Goal: Feedback & Contribution: Submit feedback/report problem

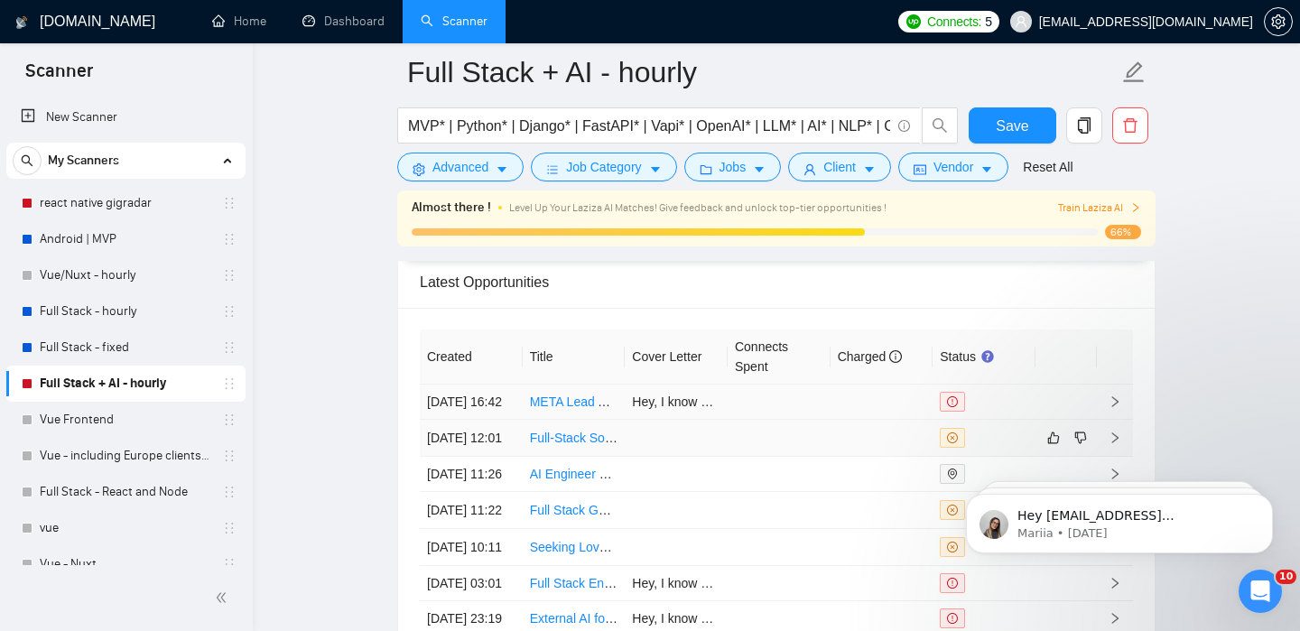
scroll to position [4702, 0]
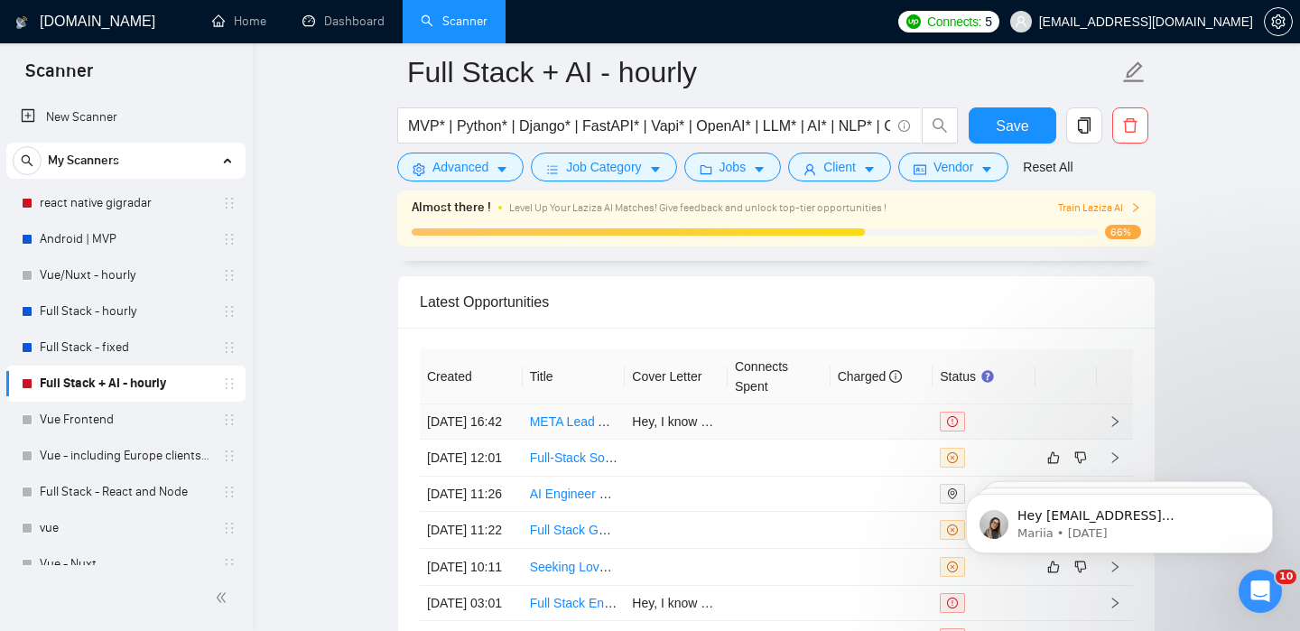
click at [581, 422] on td "META Lead Ads & Messaging Integration Engineer" at bounding box center [574, 422] width 103 height 35
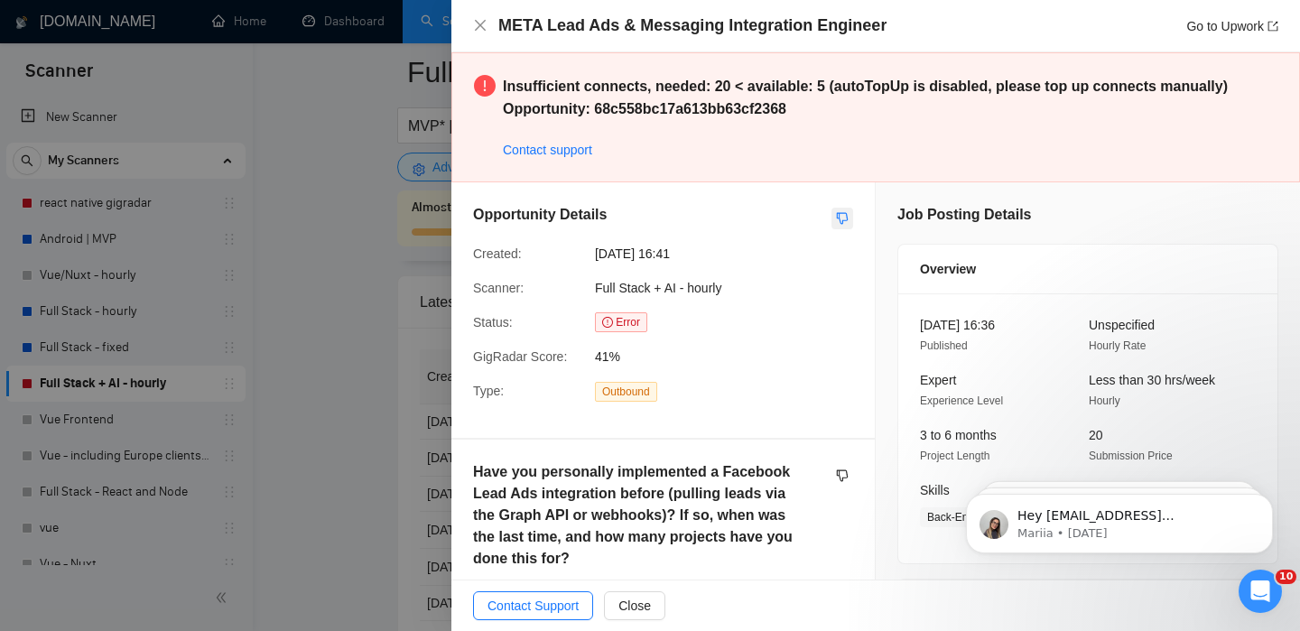
click at [844, 220] on icon "dislike" at bounding box center [843, 219] width 12 height 12
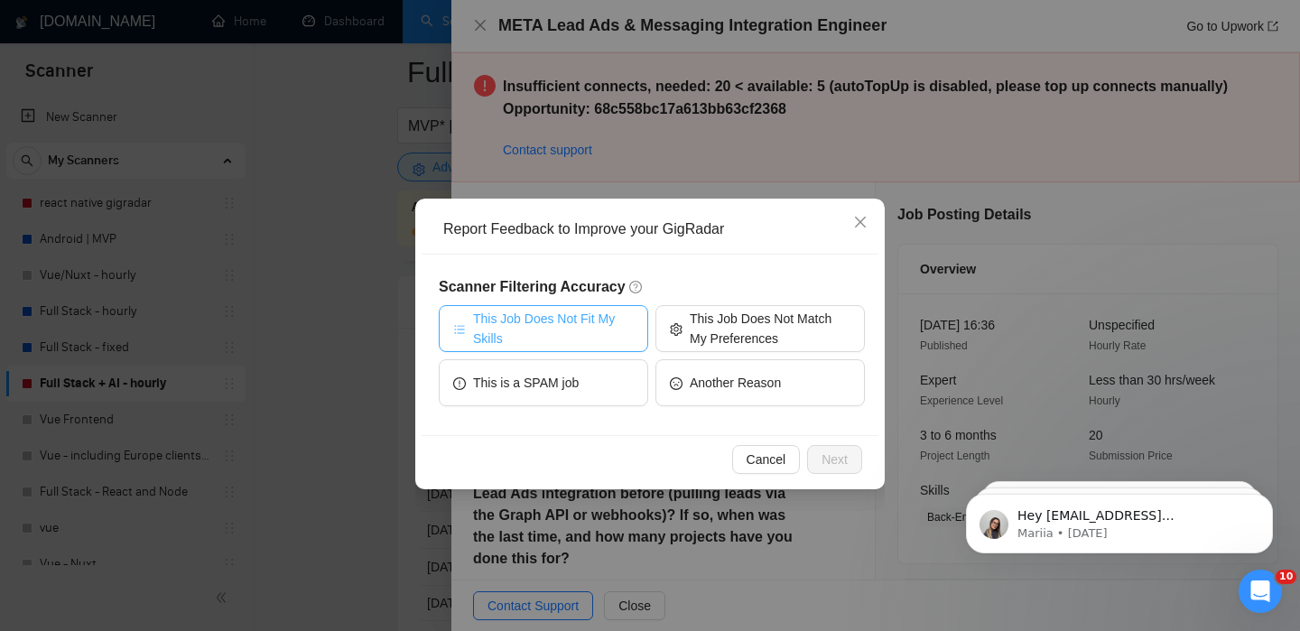
click at [569, 333] on span "This Job Does Not Fit My Skills" at bounding box center [553, 329] width 161 height 40
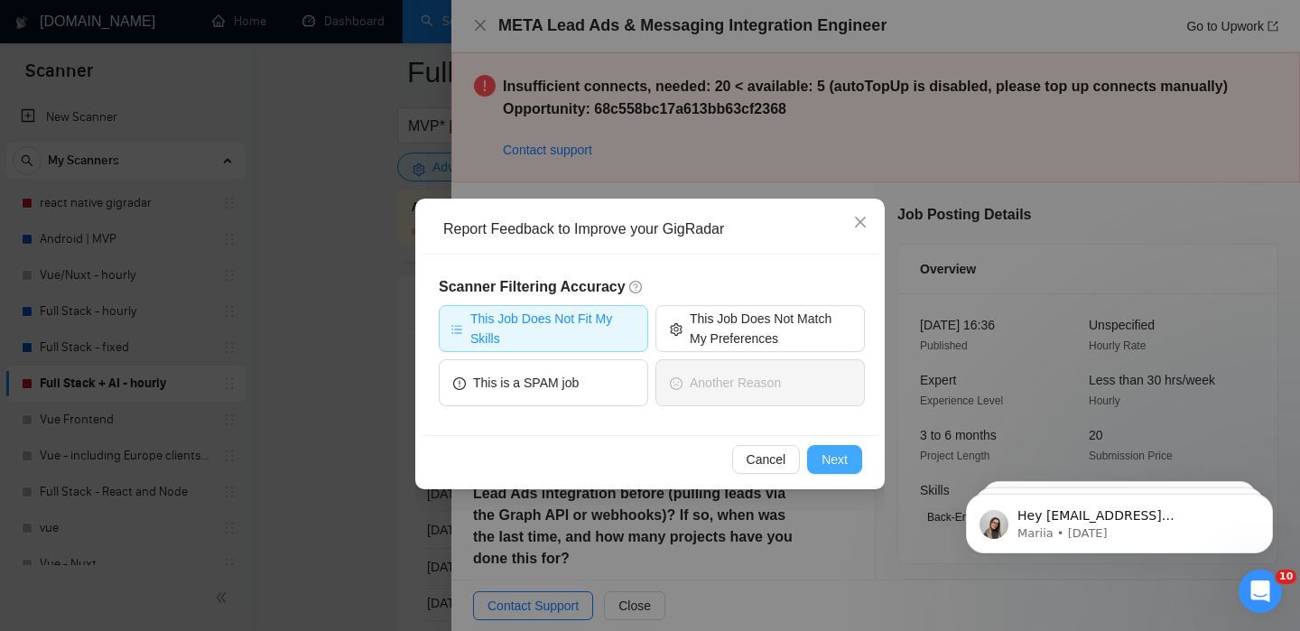
click at [836, 452] on span "Next" at bounding box center [835, 460] width 26 height 20
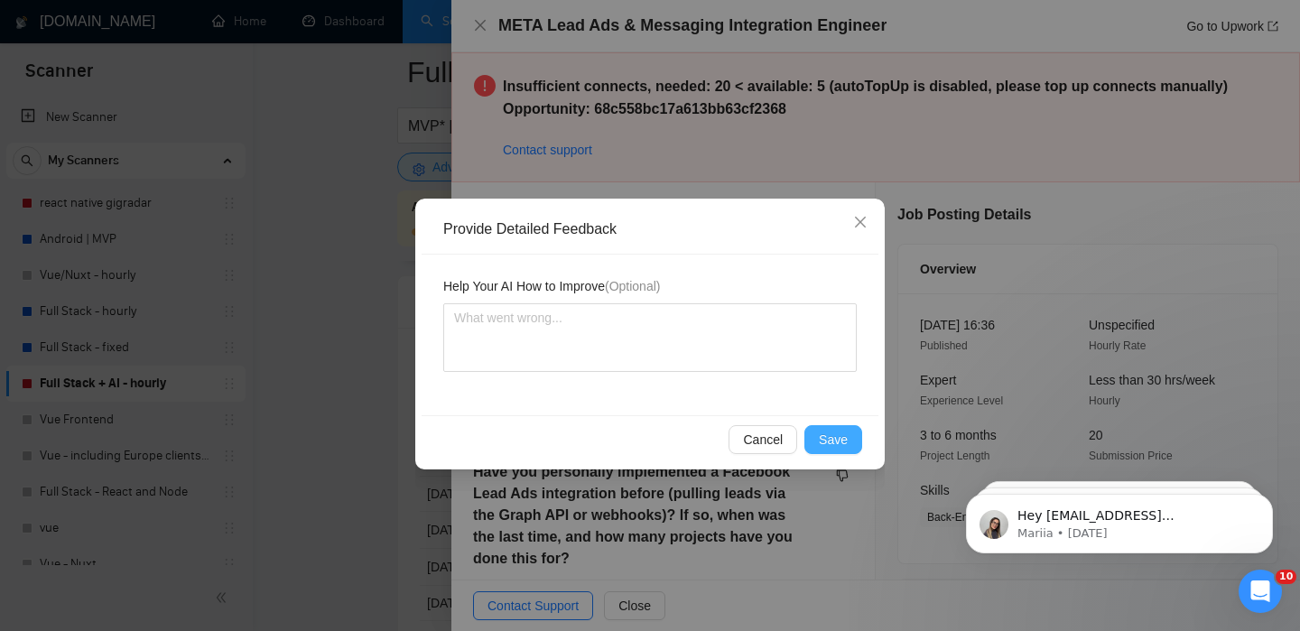
click at [842, 430] on span "Save" at bounding box center [833, 440] width 29 height 20
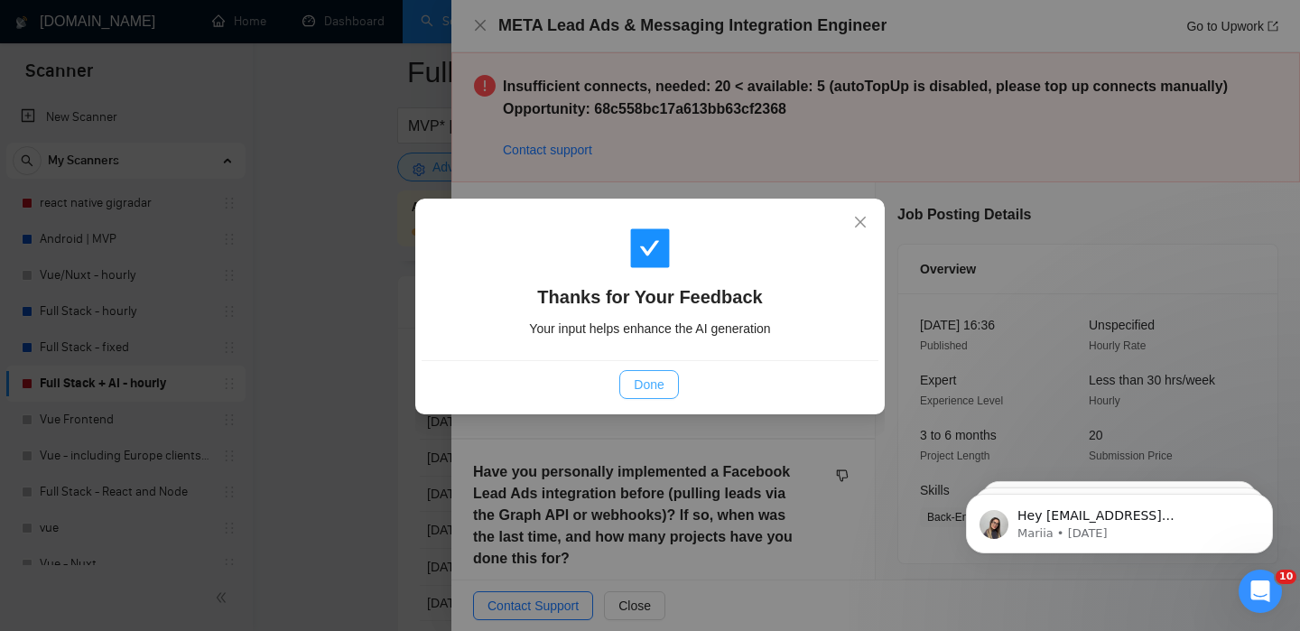
click at [662, 371] on button "Done" at bounding box center [648, 384] width 59 height 29
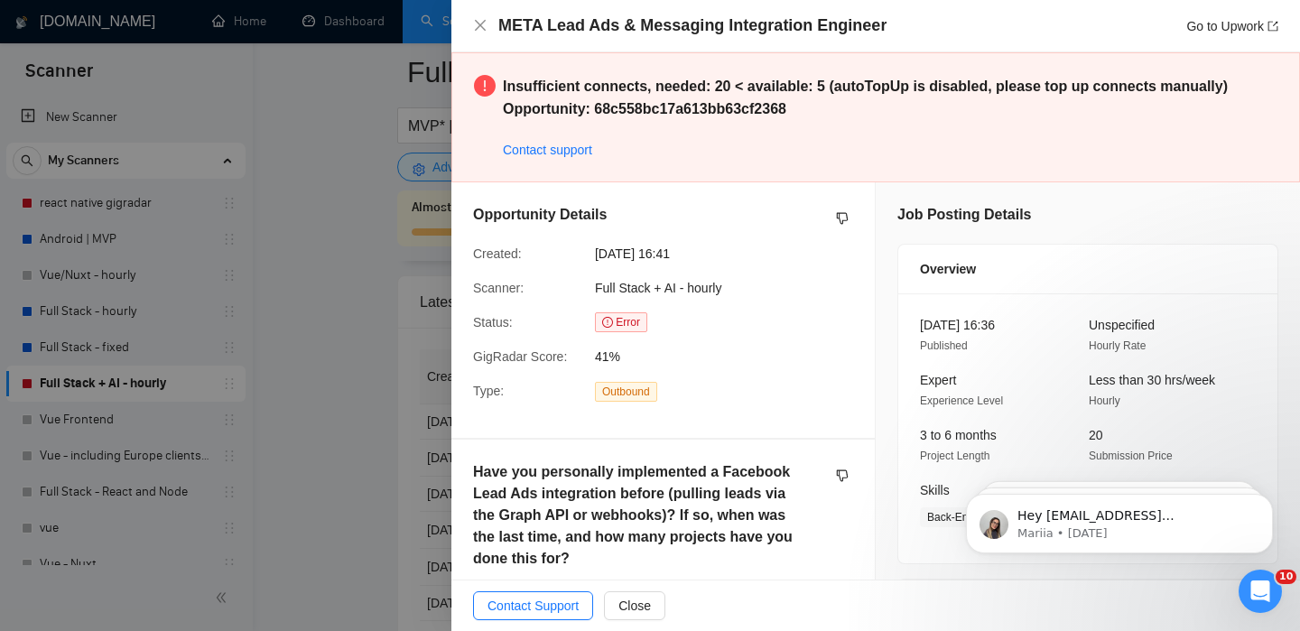
click at [354, 420] on div at bounding box center [650, 315] width 1300 height 631
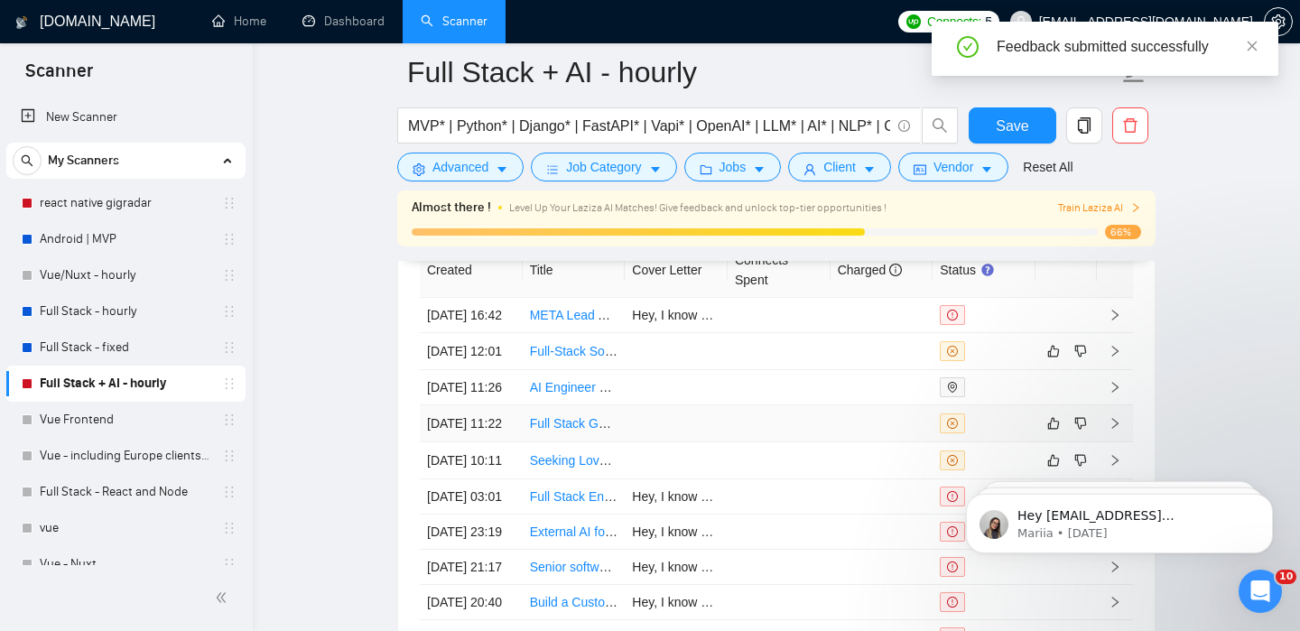
scroll to position [4807, 0]
click at [573, 360] on link "Full-Stack Software Engineer" at bounding box center [611, 353] width 163 height 14
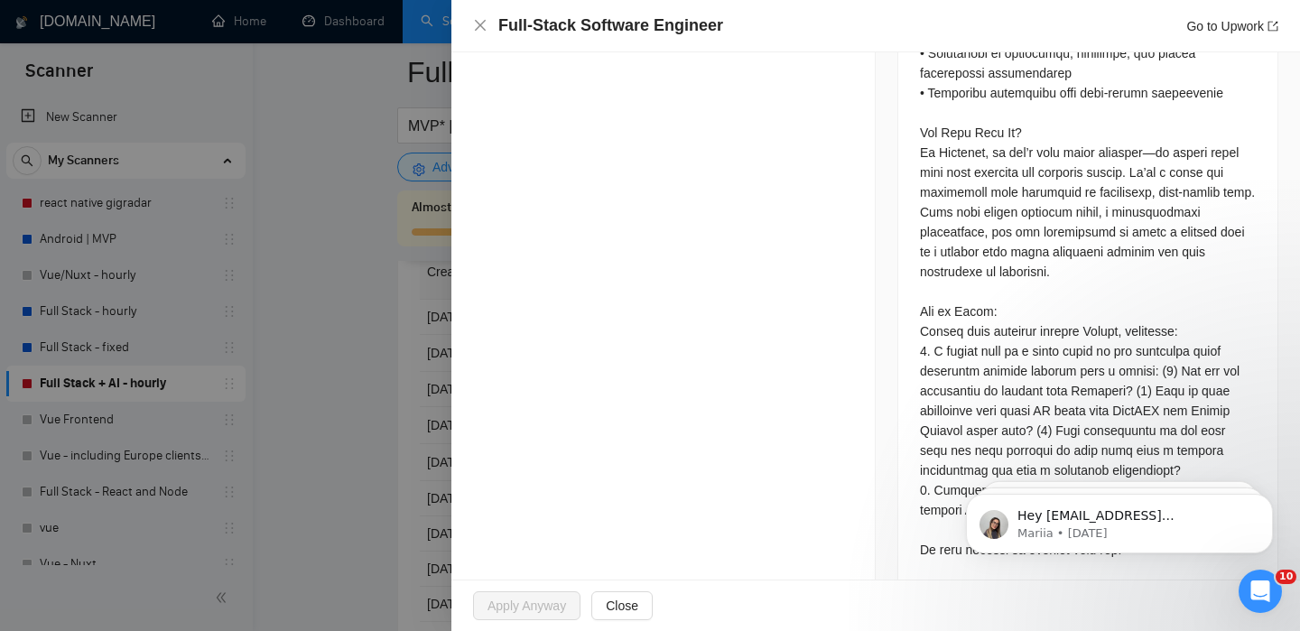
scroll to position [2118, 0]
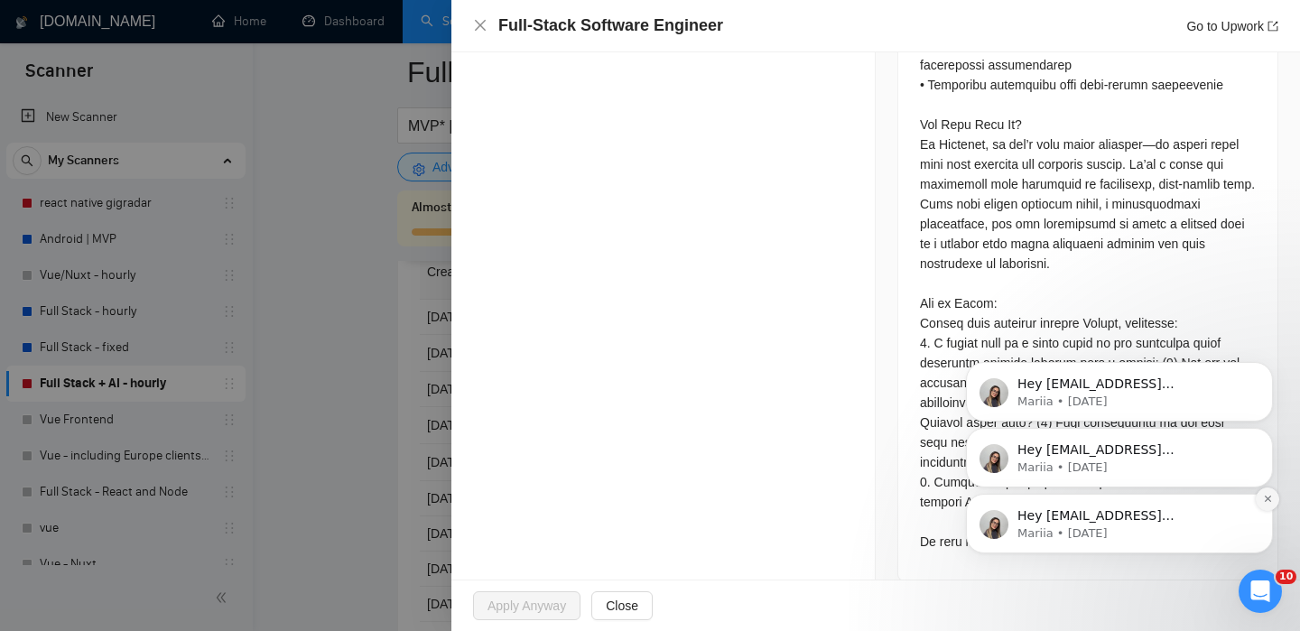
click at [1266, 496] on icon "Dismiss notification" at bounding box center [1268, 499] width 10 height 10
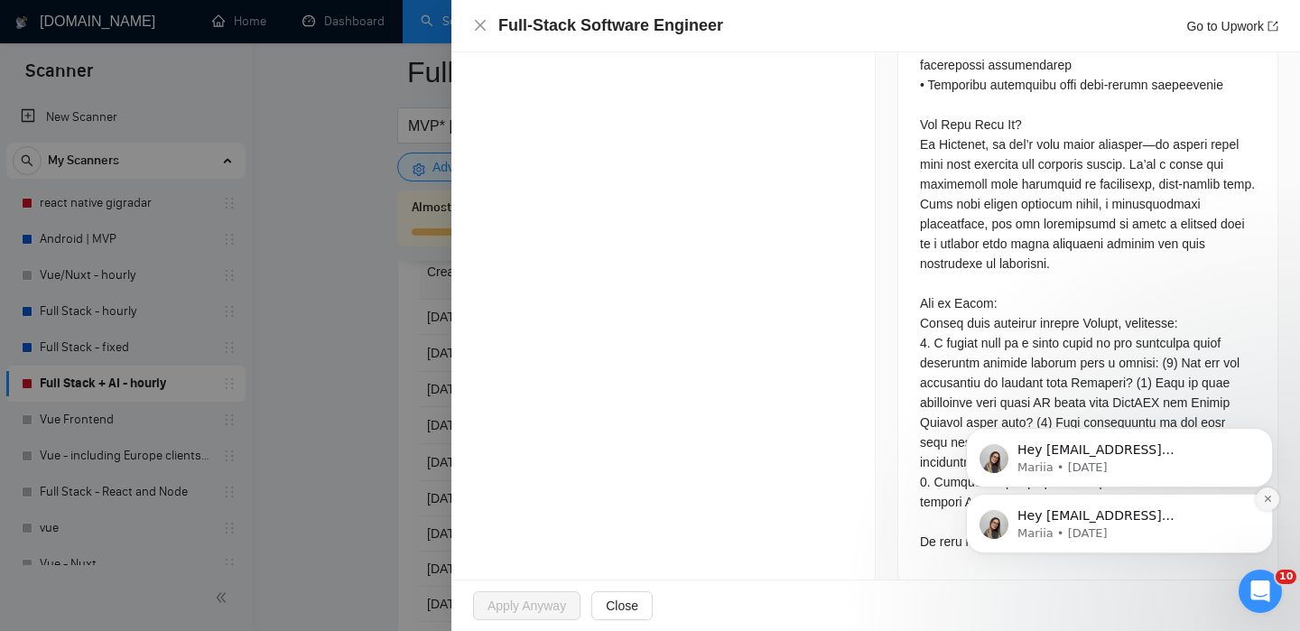
click at [1266, 506] on button "Dismiss notification" at bounding box center [1267, 499] width 23 height 23
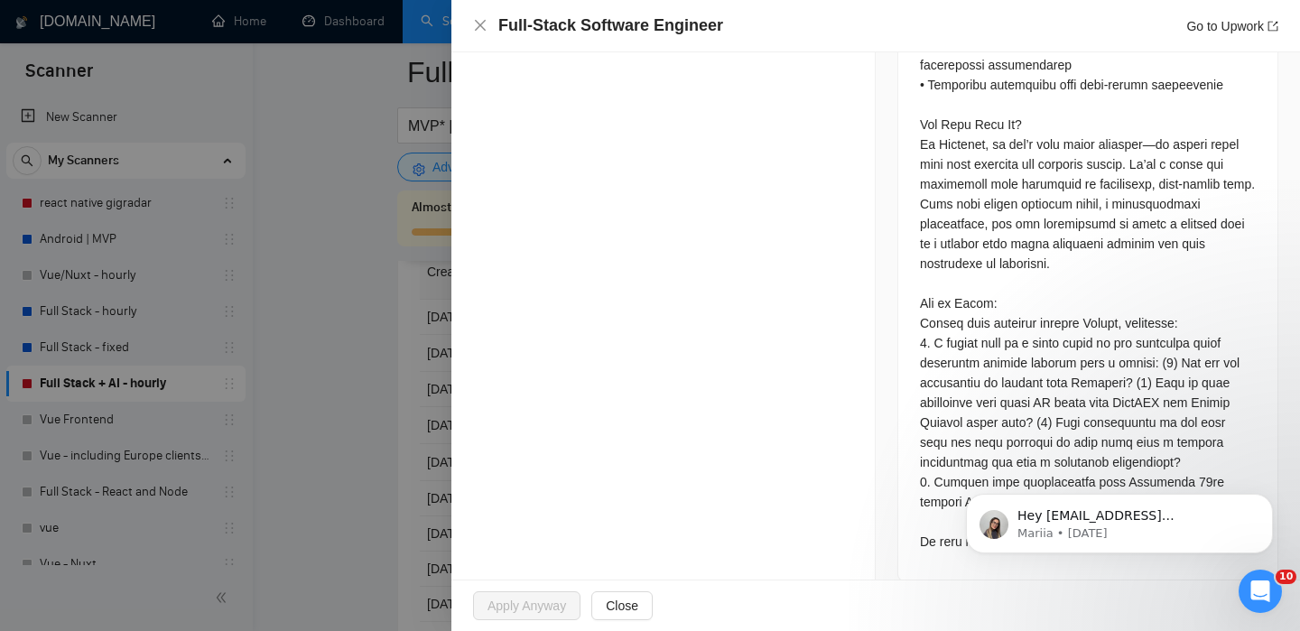
click at [1266, 506] on button "Dismiss notification" at bounding box center [1268, 499] width 19 height 19
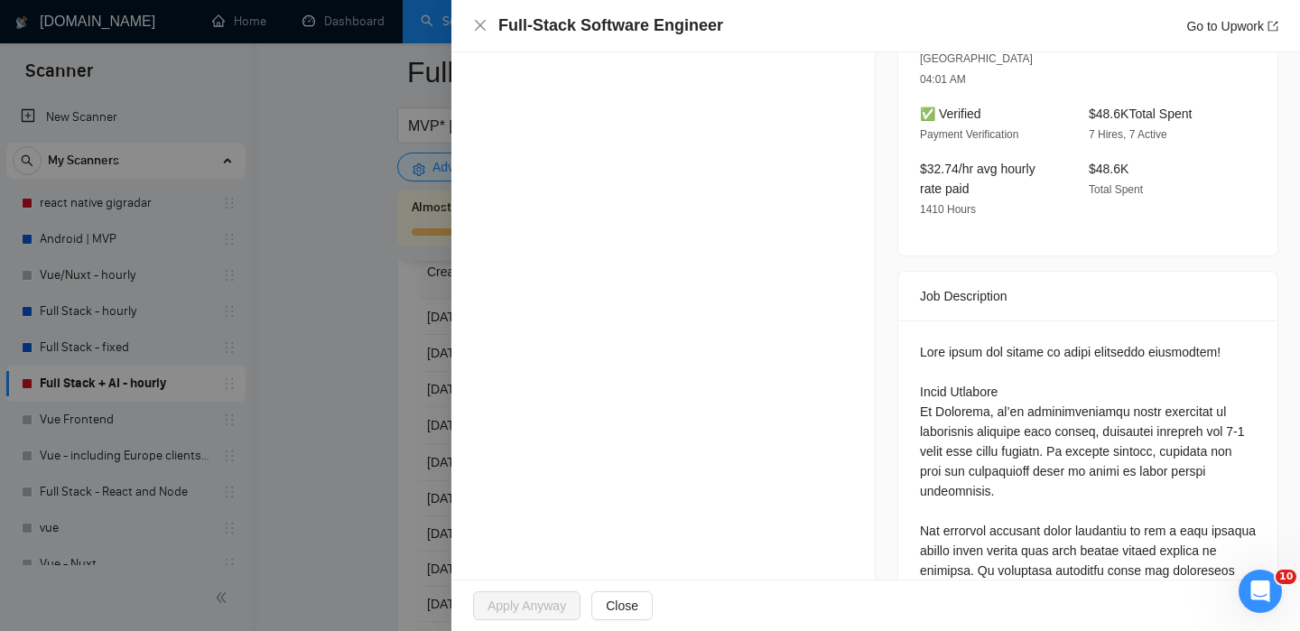
scroll to position [0, 0]
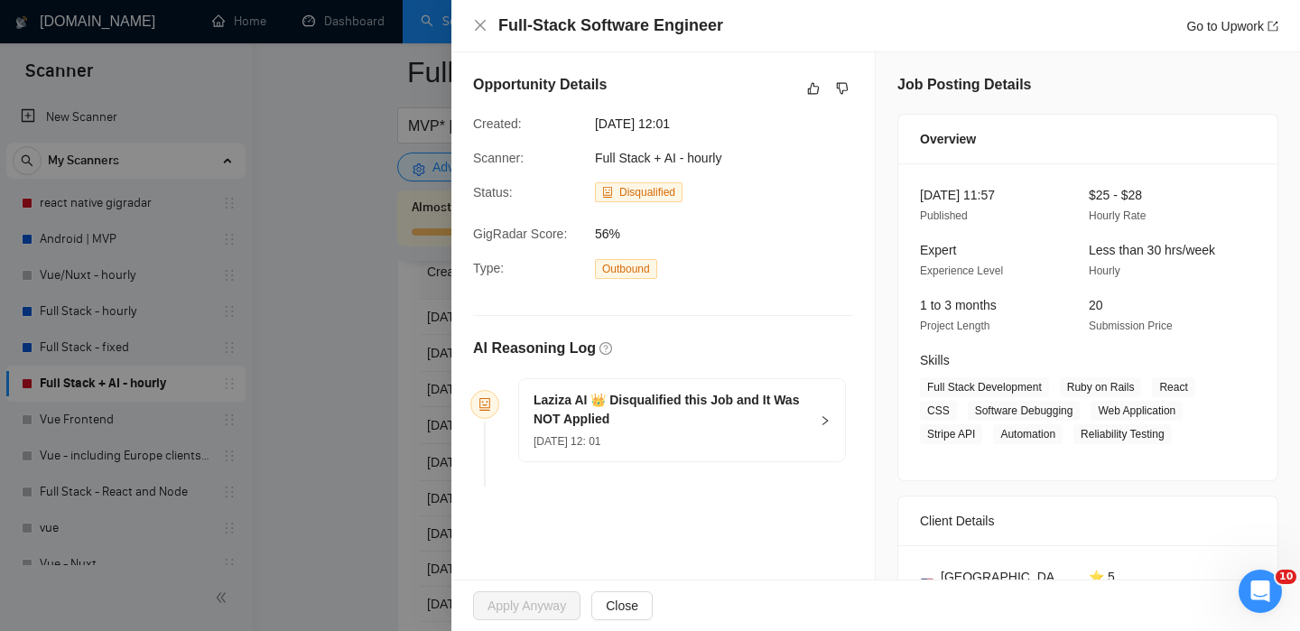
click at [735, 404] on h5 "Laziza AI 👑 Disqualified this Job and It Was NOT Applied" at bounding box center [671, 410] width 275 height 38
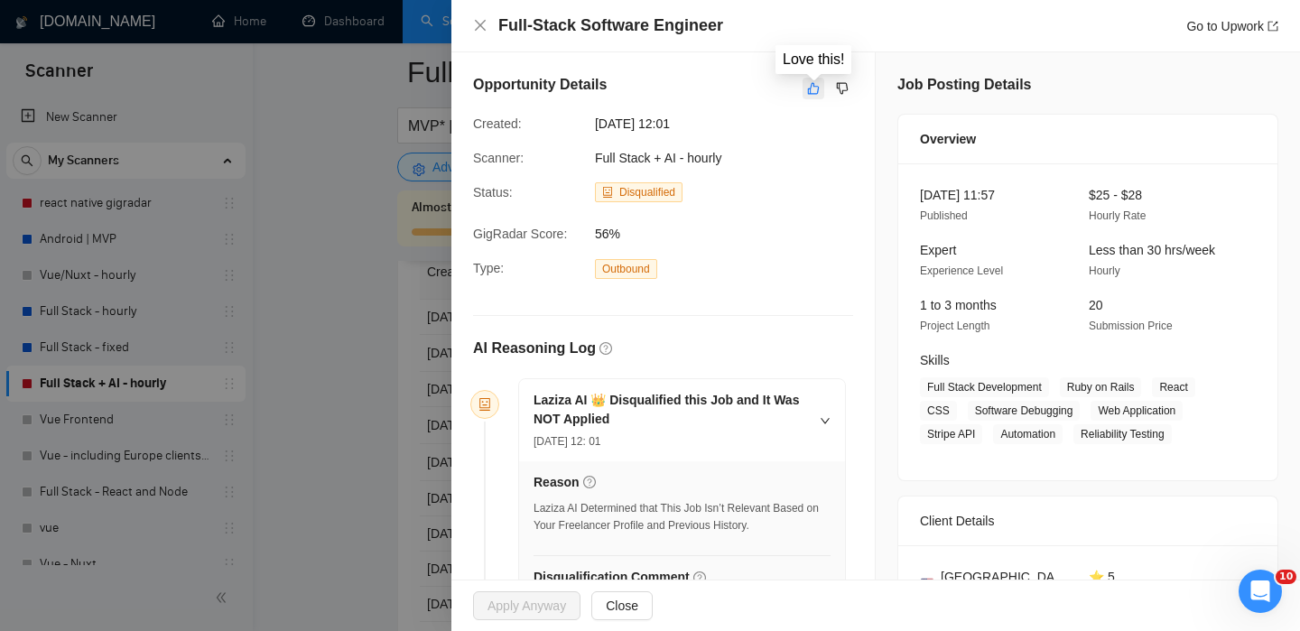
click at [812, 89] on icon "like" at bounding box center [813, 88] width 13 height 14
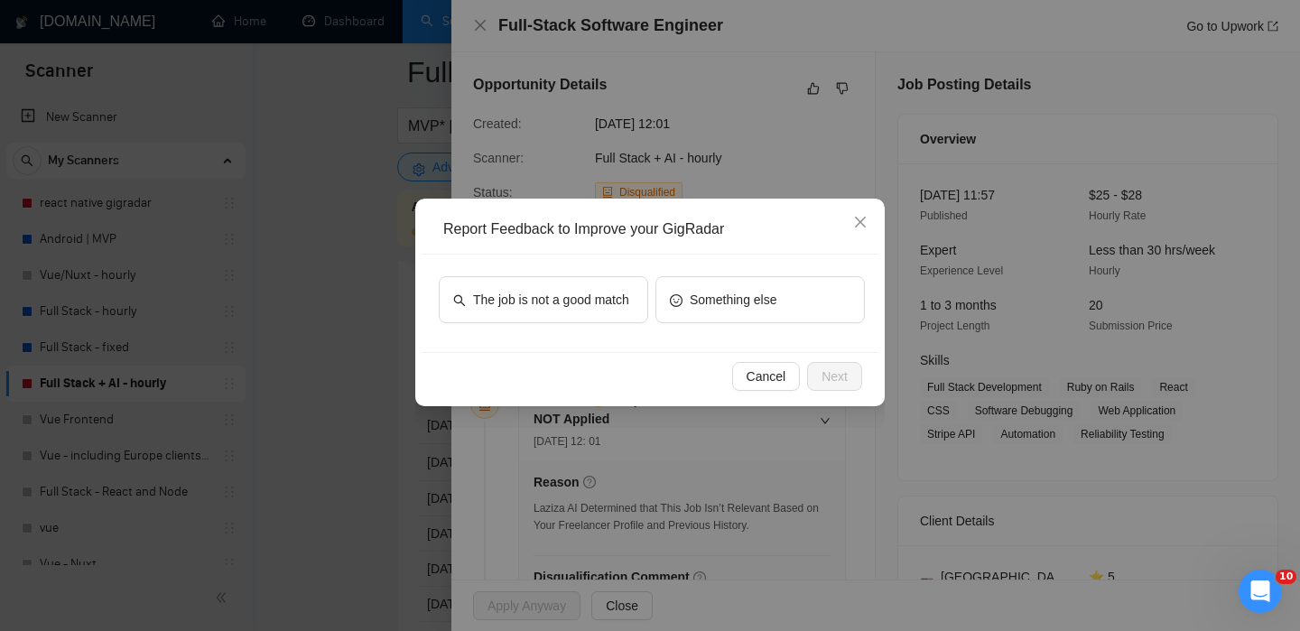
click at [777, 119] on div "Report Feedback to Improve your GigRadar The job is not a good match Something …" at bounding box center [650, 315] width 1300 height 631
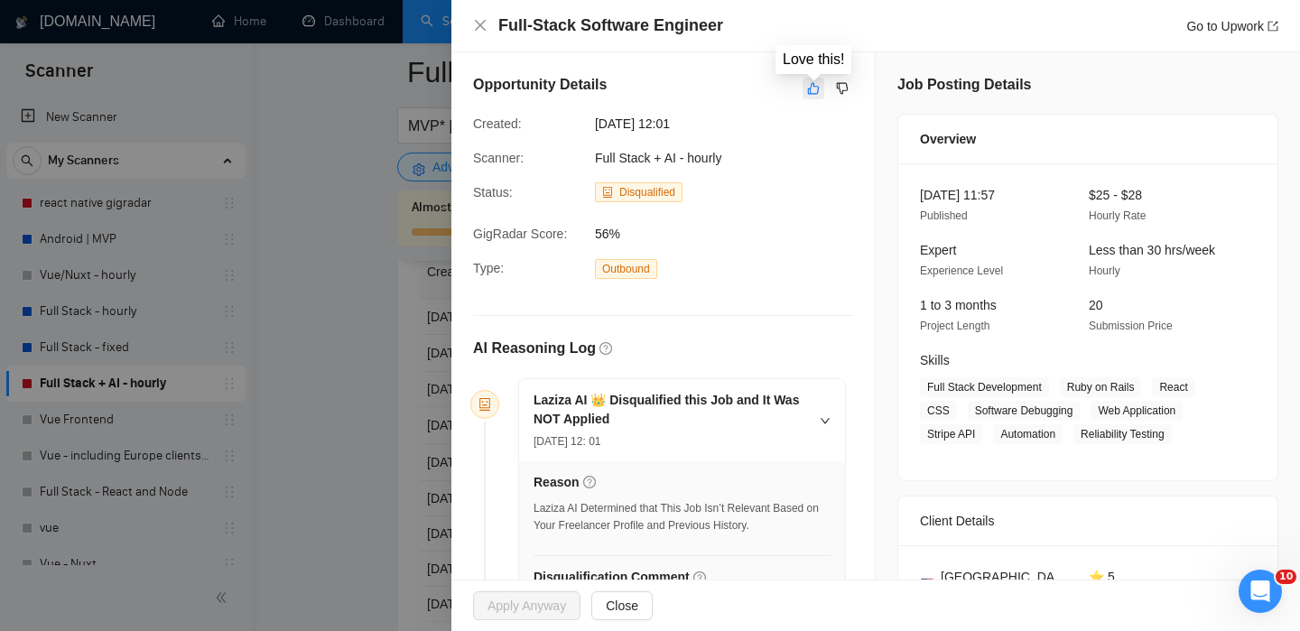
click at [806, 88] on button "button" at bounding box center [814, 89] width 22 height 22
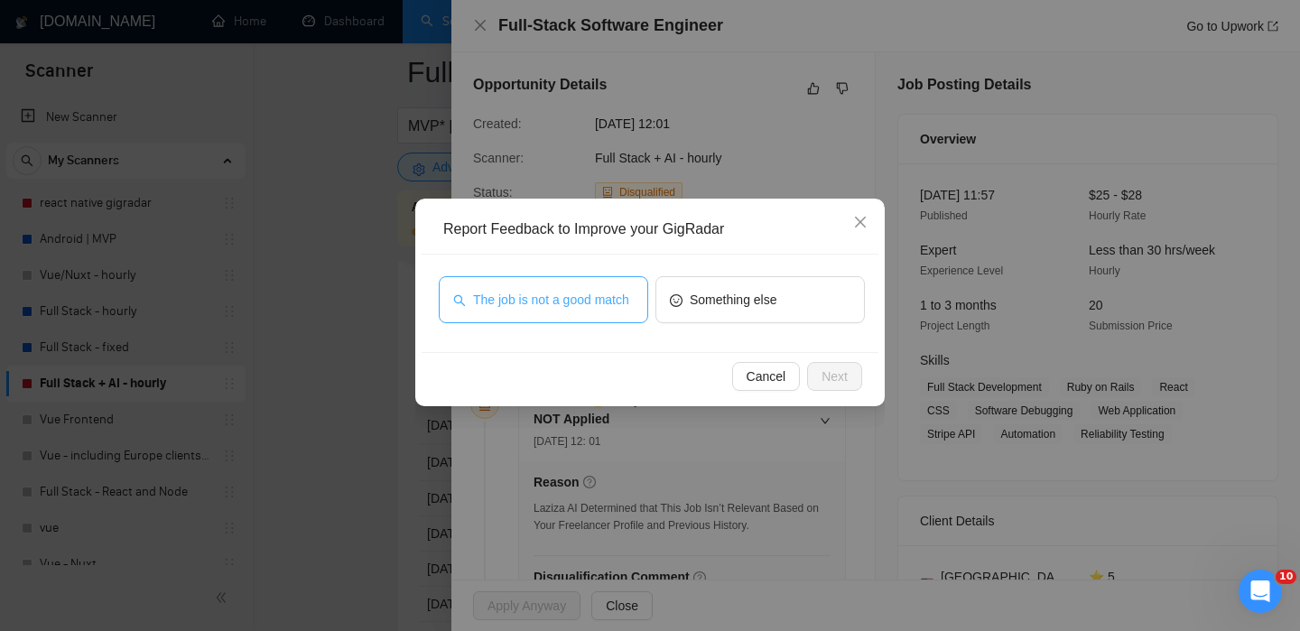
click at [555, 290] on span "The job is not a good match" at bounding box center [551, 300] width 156 height 20
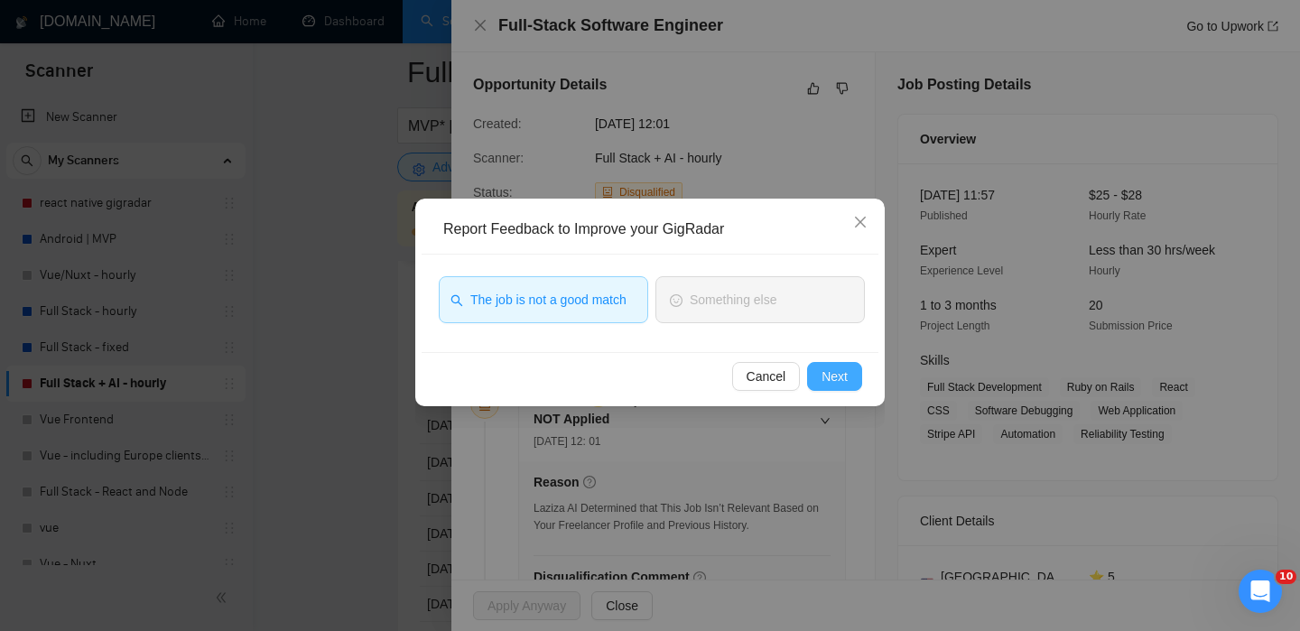
click at [848, 383] on button "Next" at bounding box center [834, 376] width 55 height 29
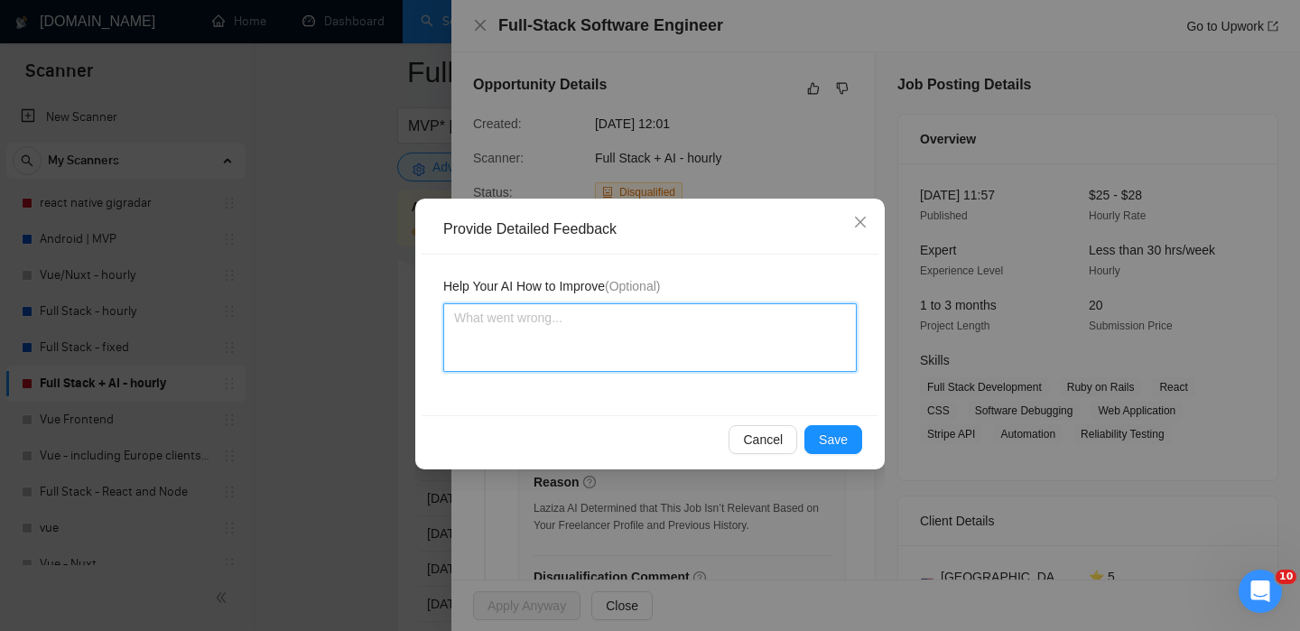
click at [710, 371] on textarea at bounding box center [650, 337] width 414 height 69
type textarea "I"
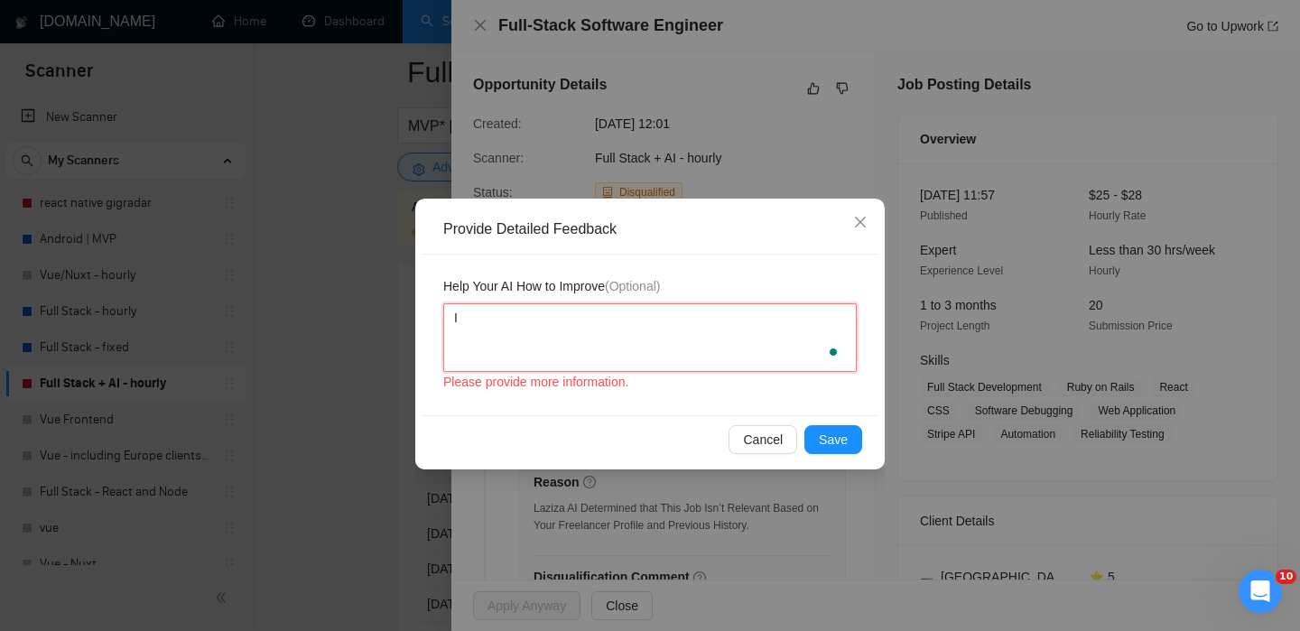
type textarea "I"
type textarea "I a"
type textarea "I am"
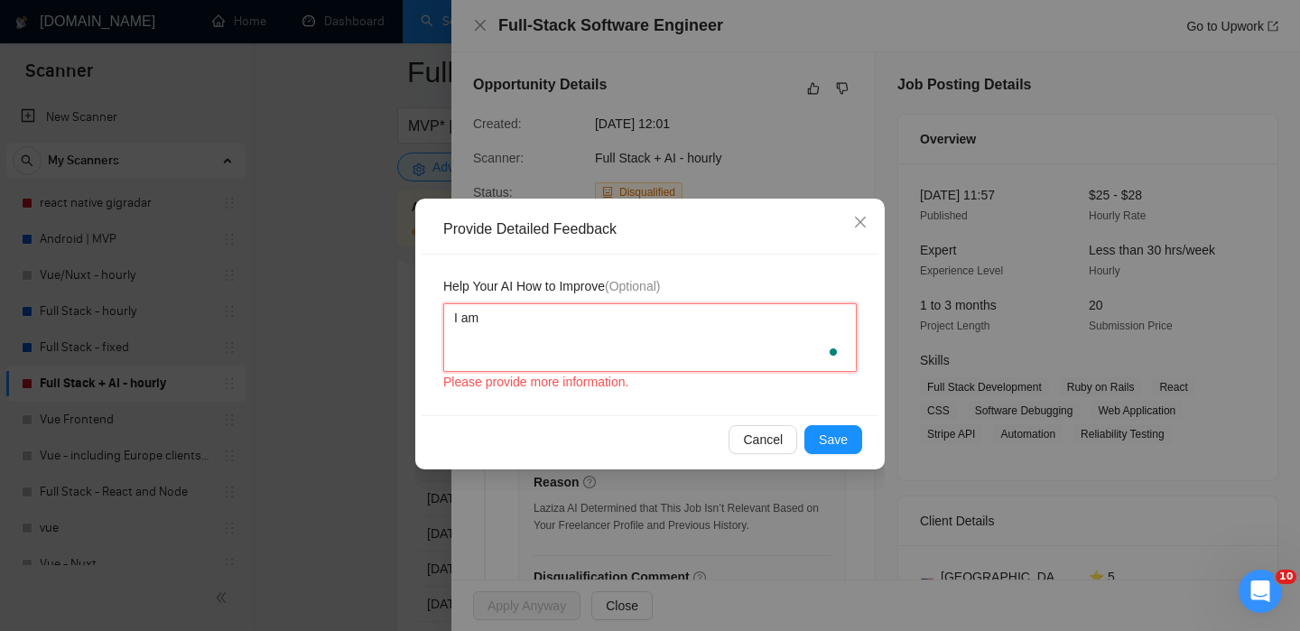
type textarea "I a"
type textarea "I"
type textarea "I a"
type textarea "I"
type textarea "I ha"
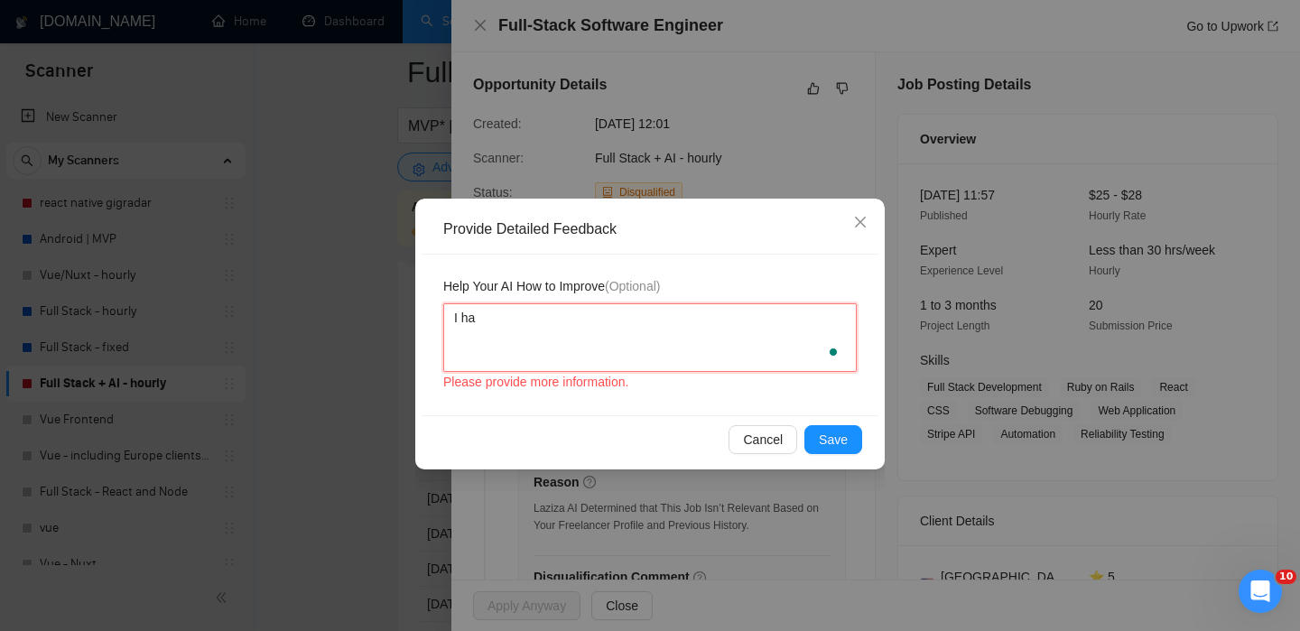
type textarea "I hav"
type textarea "I have"
type textarea "I have sk"
type textarea "I have ski"
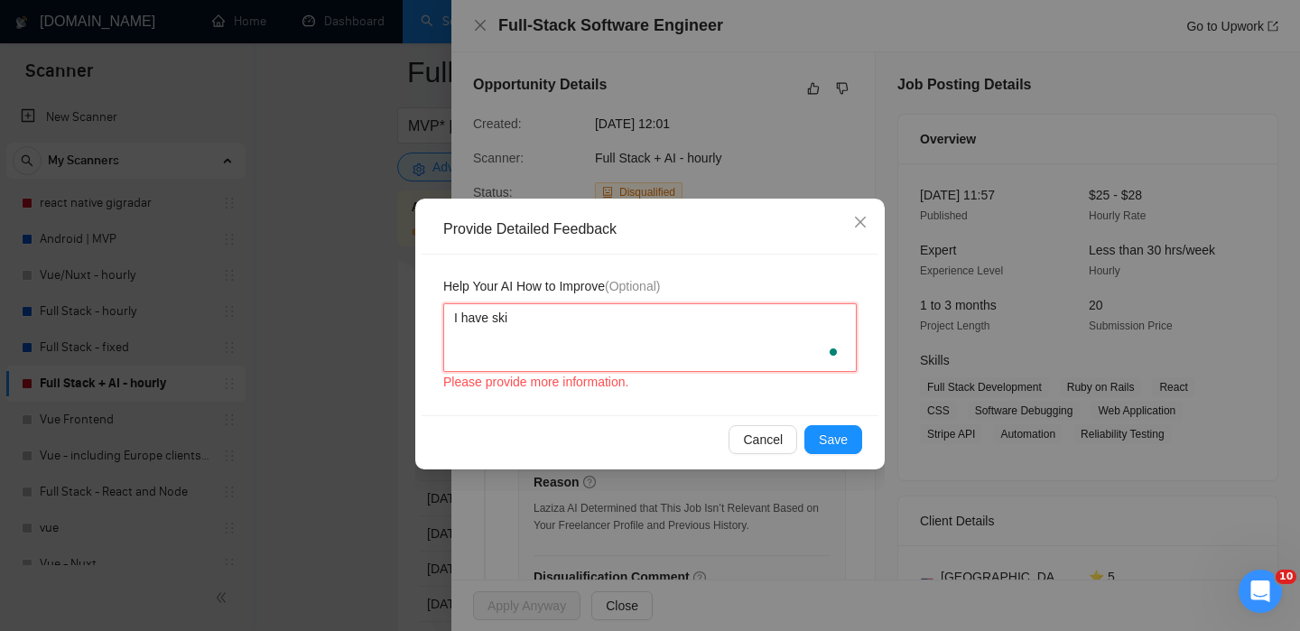
type textarea "I have skiu"
type textarea "I have skiuk"
type textarea "I have skiu"
type textarea "I have ski"
type textarea "I have skii"
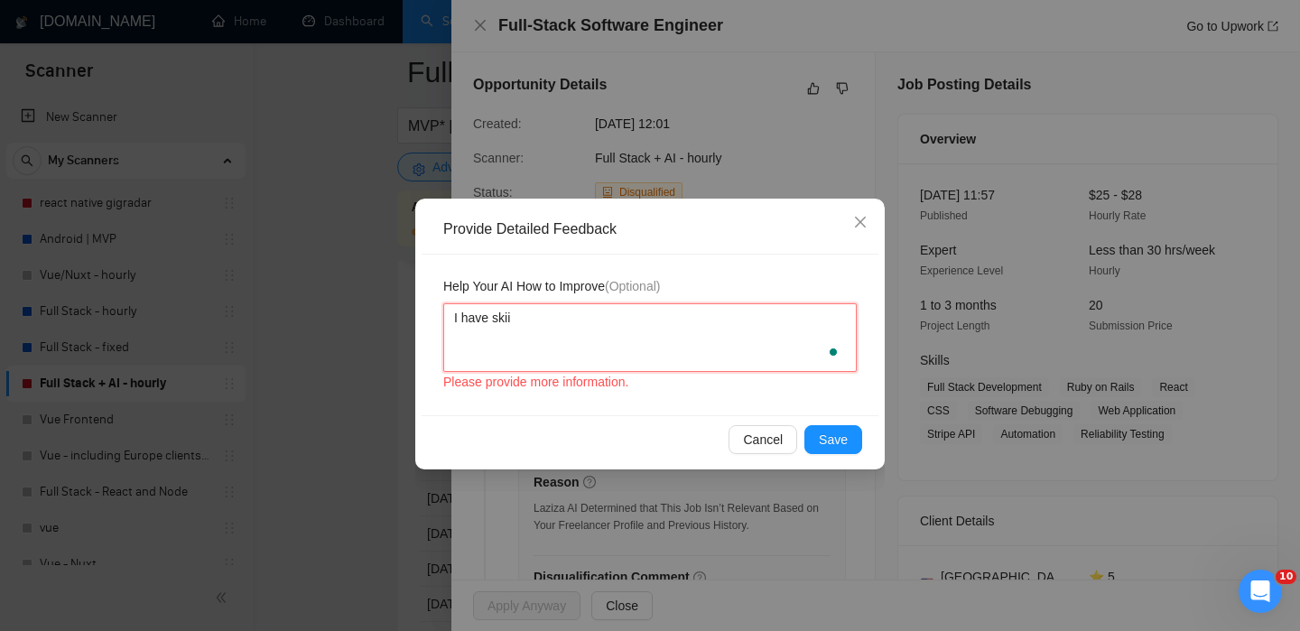
type textarea "I have skiil"
type textarea "I have skiill"
type textarea "I have skiills"
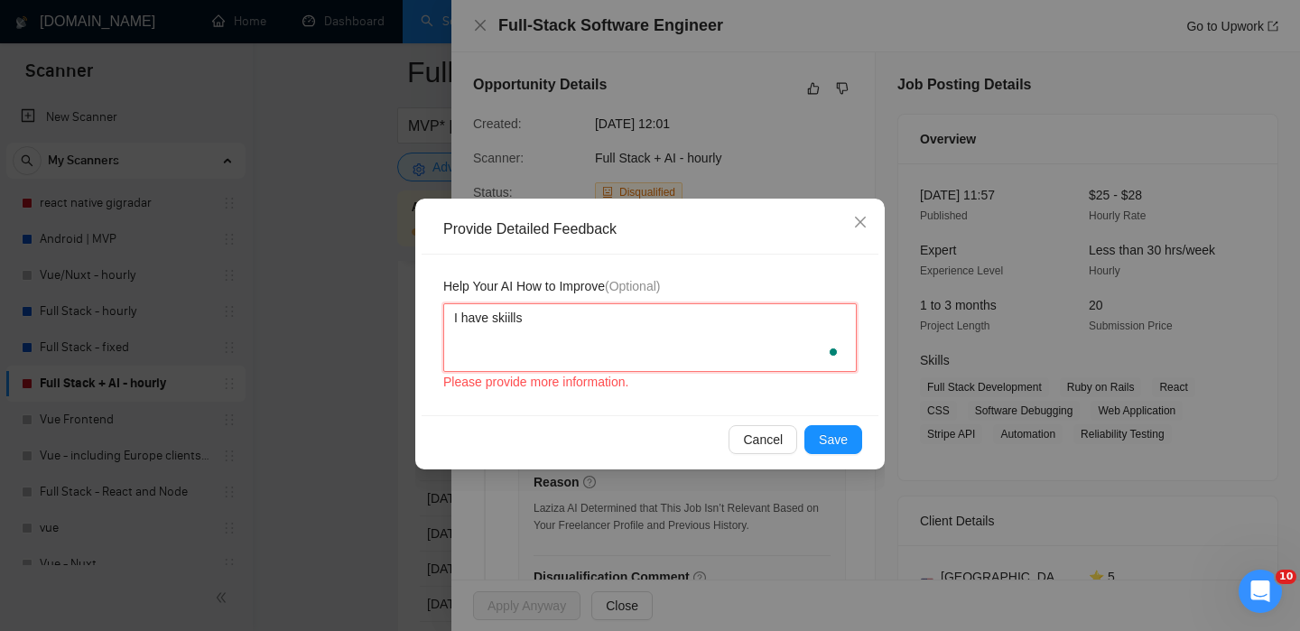
type textarea "I have skiill"
type textarea "I have skiil"
type textarea "I have skii"
type textarea "I have skiil"
type textarea "I have skiill"
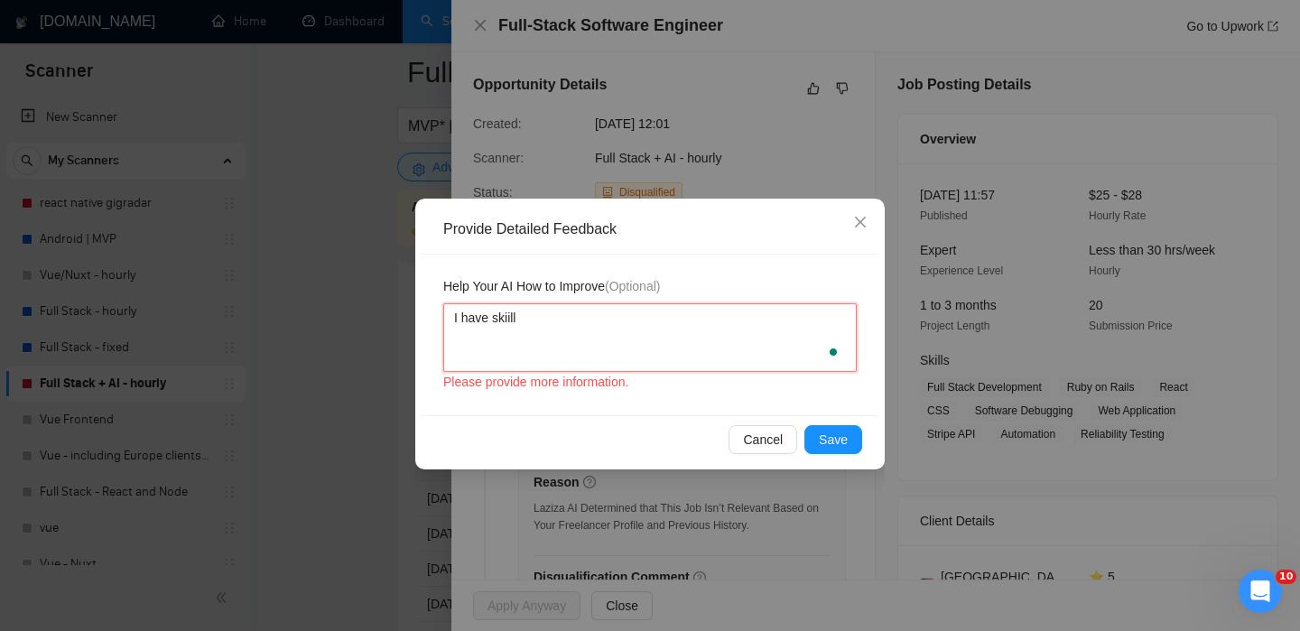
type textarea "I have skiil"
type textarea "I have skii"
type textarea "I have skiis"
type textarea "I have skii"
type textarea "I have ski"
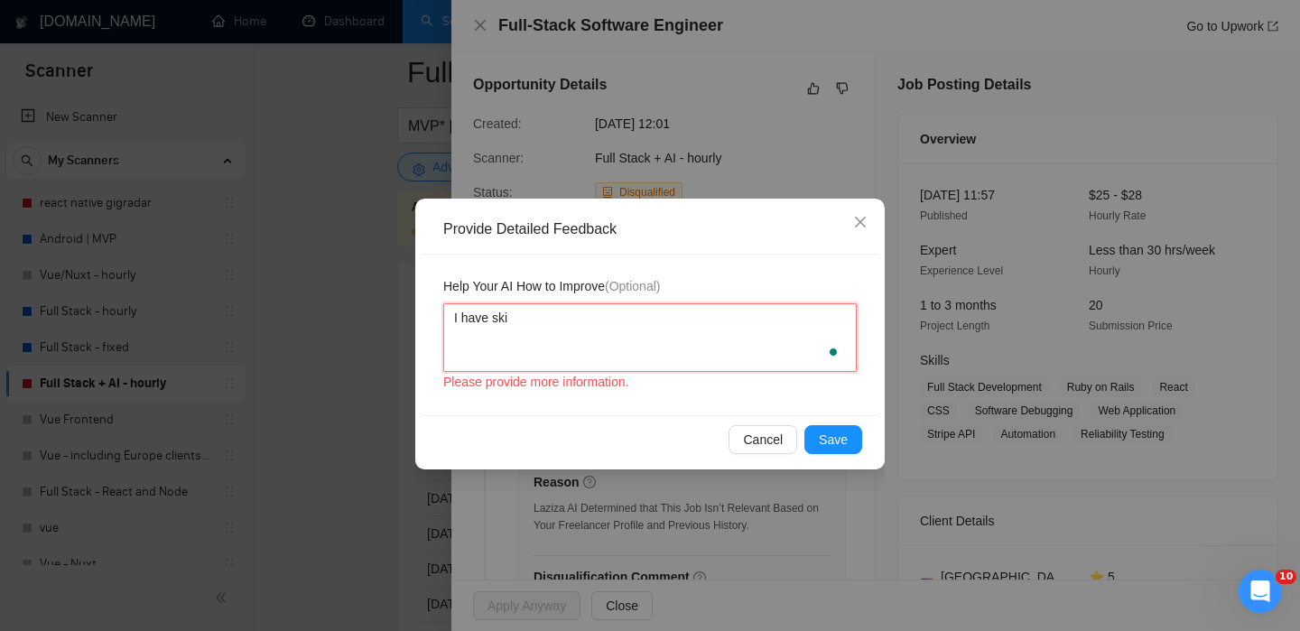
type textarea "I have skil"
type textarea "I have skill"
type textarea "I have skills"
type textarea "I have skills i"
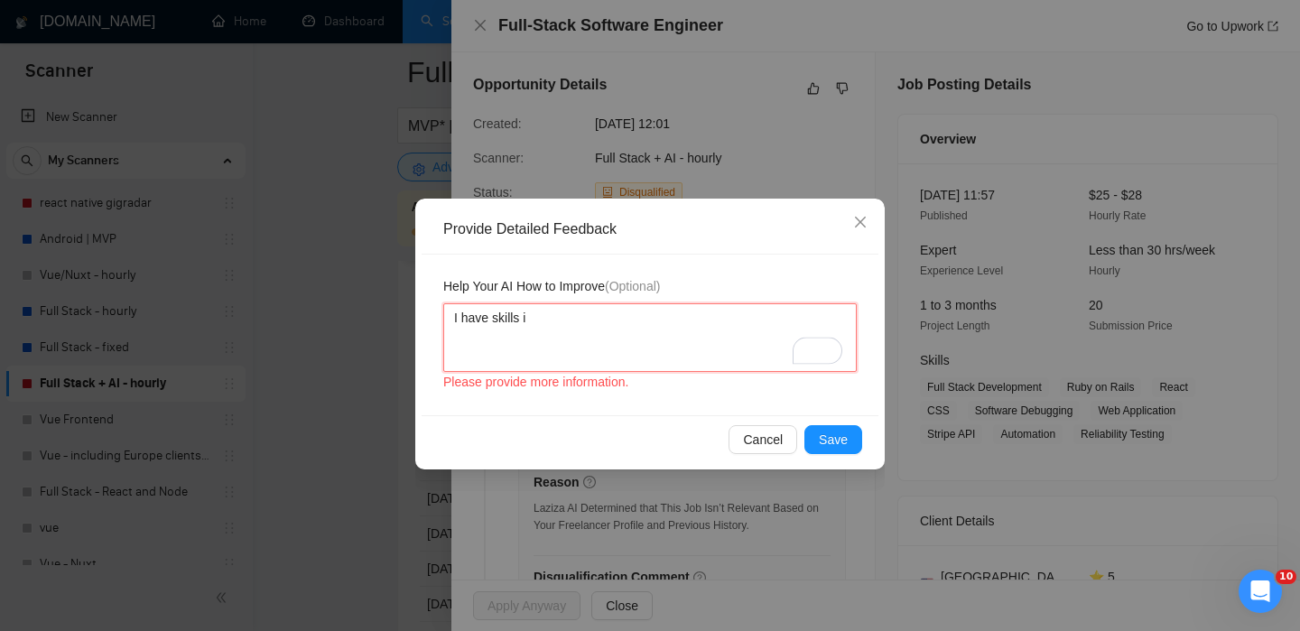
type textarea "I have skills in"
type textarea "I have skills in m"
type textarea "I have skills in mo"
type textarea "I have skills in mos"
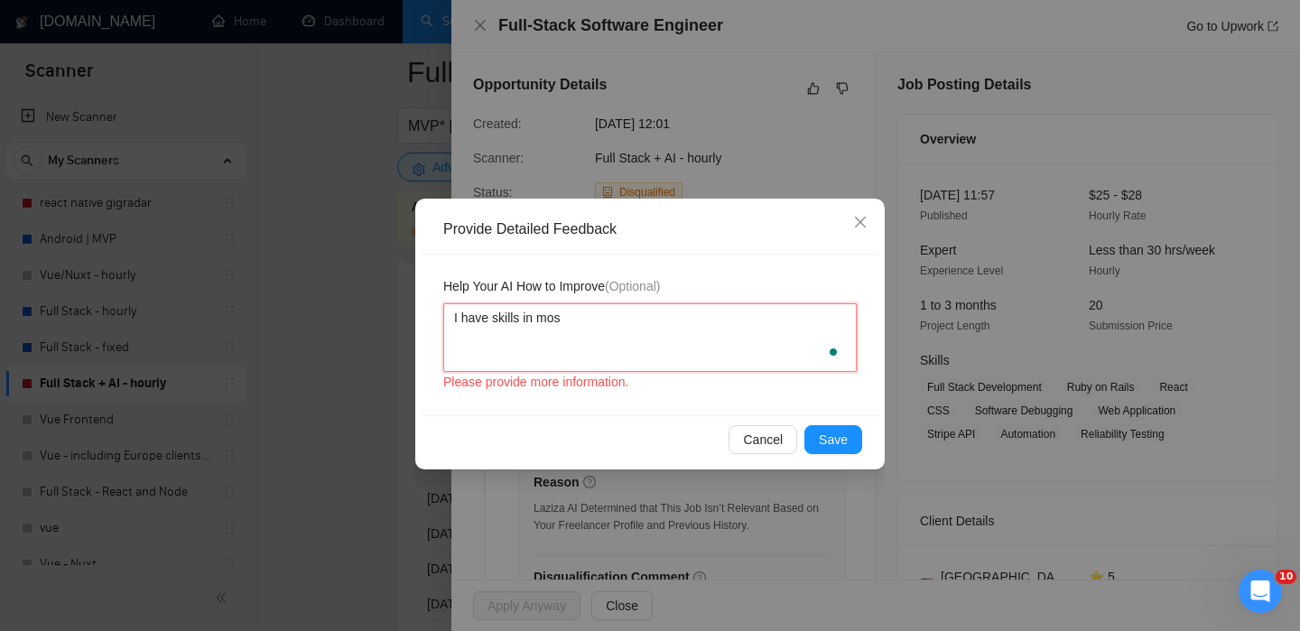
type textarea "I have skills in most"
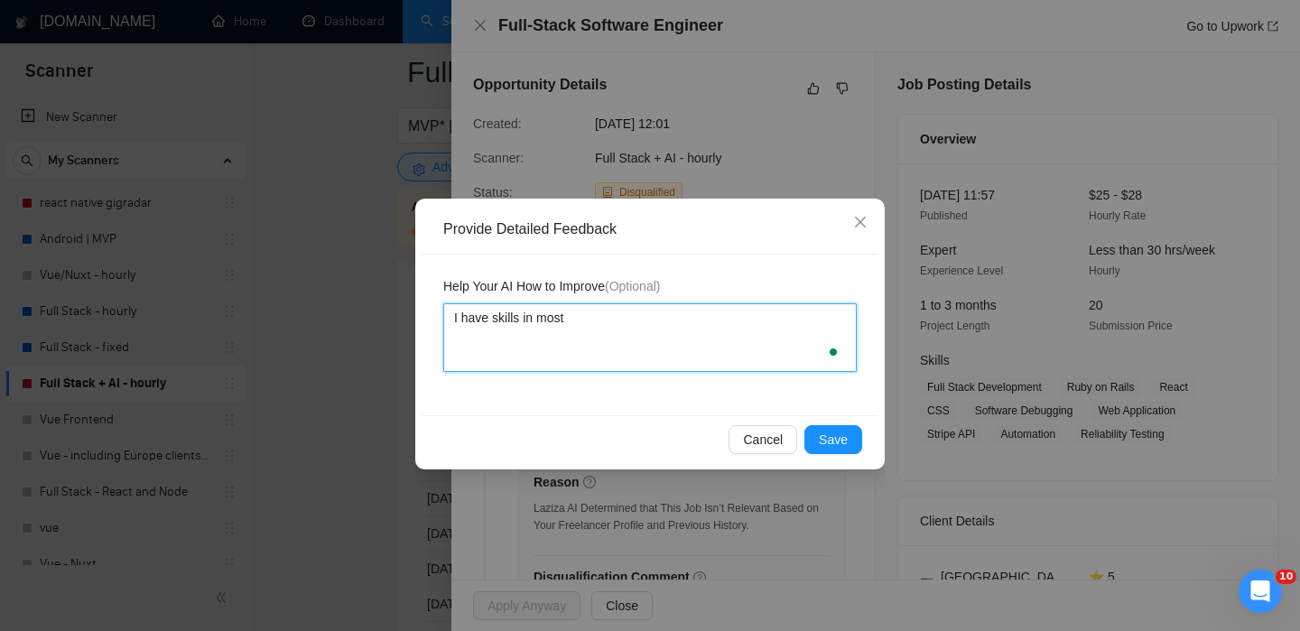
type textarea "I have skills in most f"
type textarea "I have skills in most fo"
type textarea "I have skills in most f"
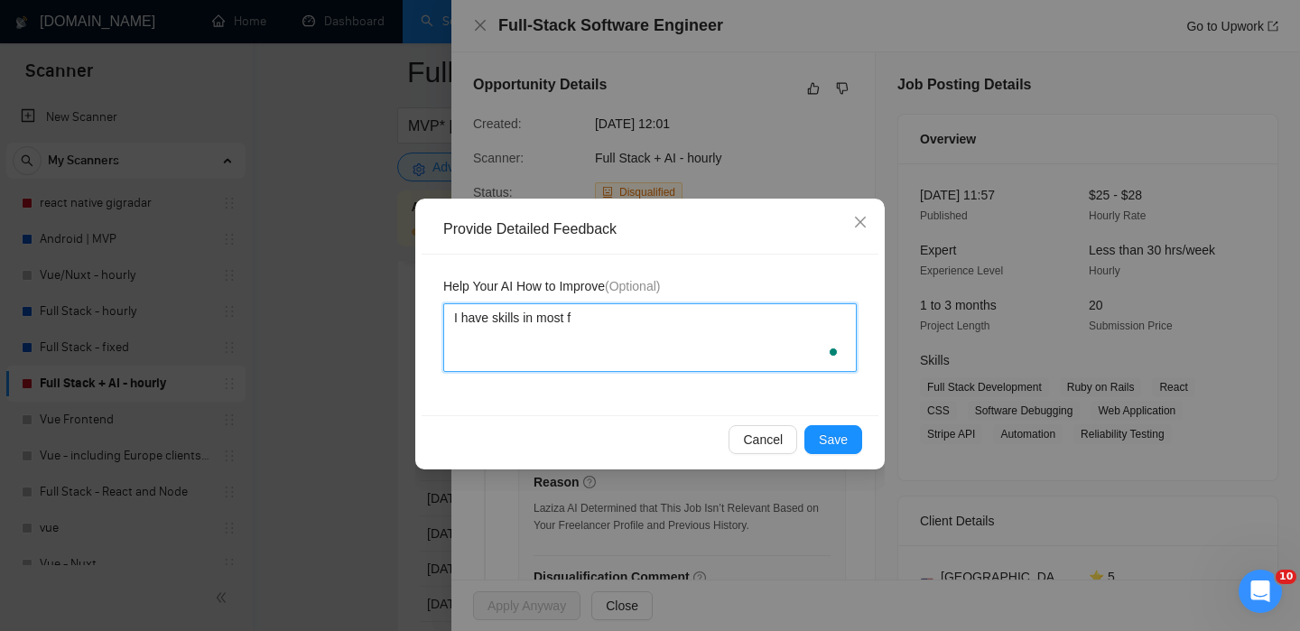
type textarea "I have skills in most"
type textarea "I have skills in most o"
type textarea "I have skills in most of"
type textarea "I have skills in most of t"
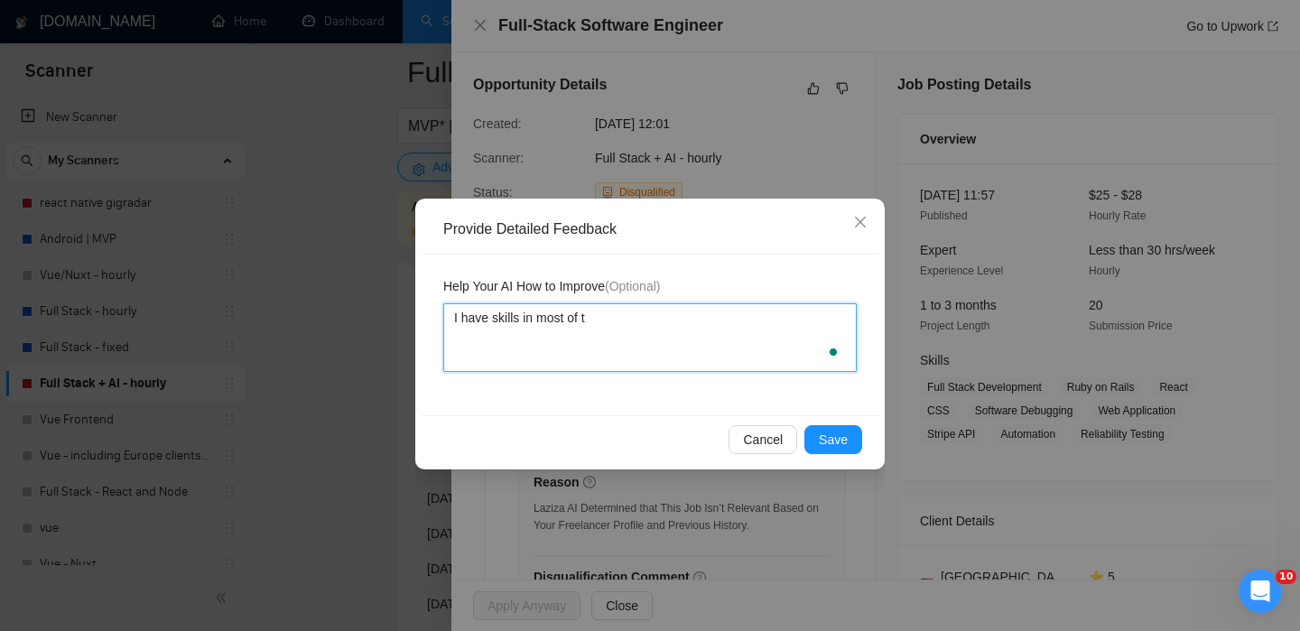
type textarea "I have skills in most of th"
type textarea "I have skills in most of the"
type textarea "I have skills in most of the t"
type textarea "I have skills in most of the te"
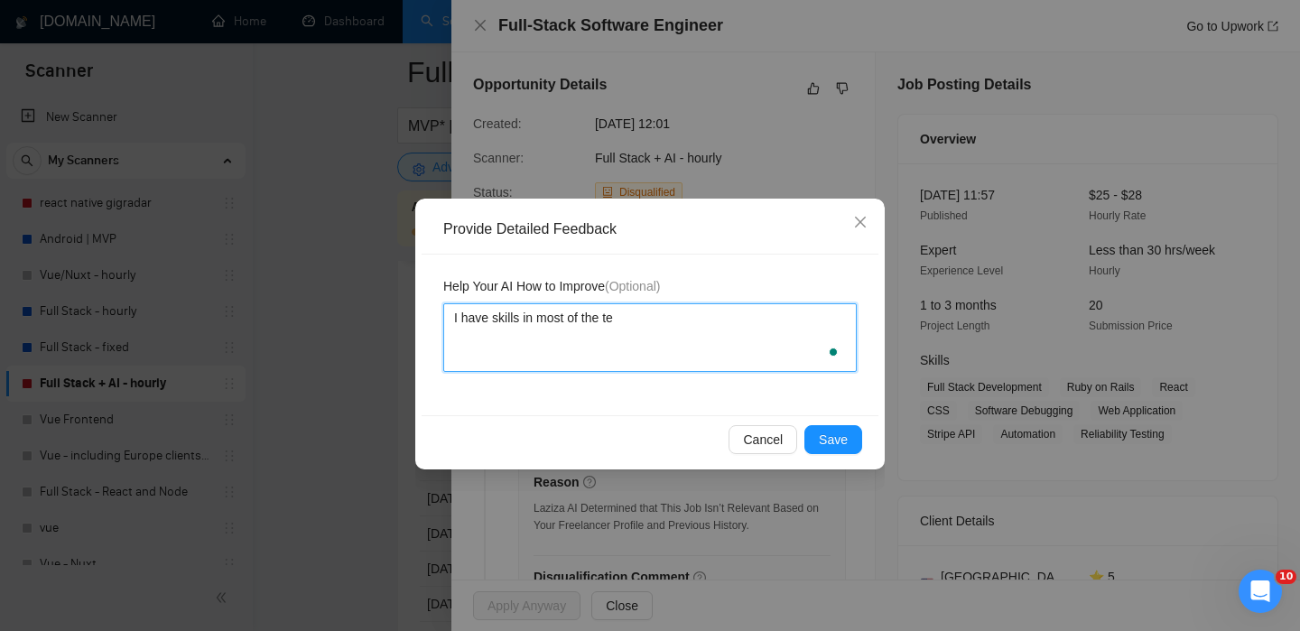
type textarea "I have skills in most of the tec"
type textarea "I have skills in most of the tech"
type textarea "I have skills in most of the techn"
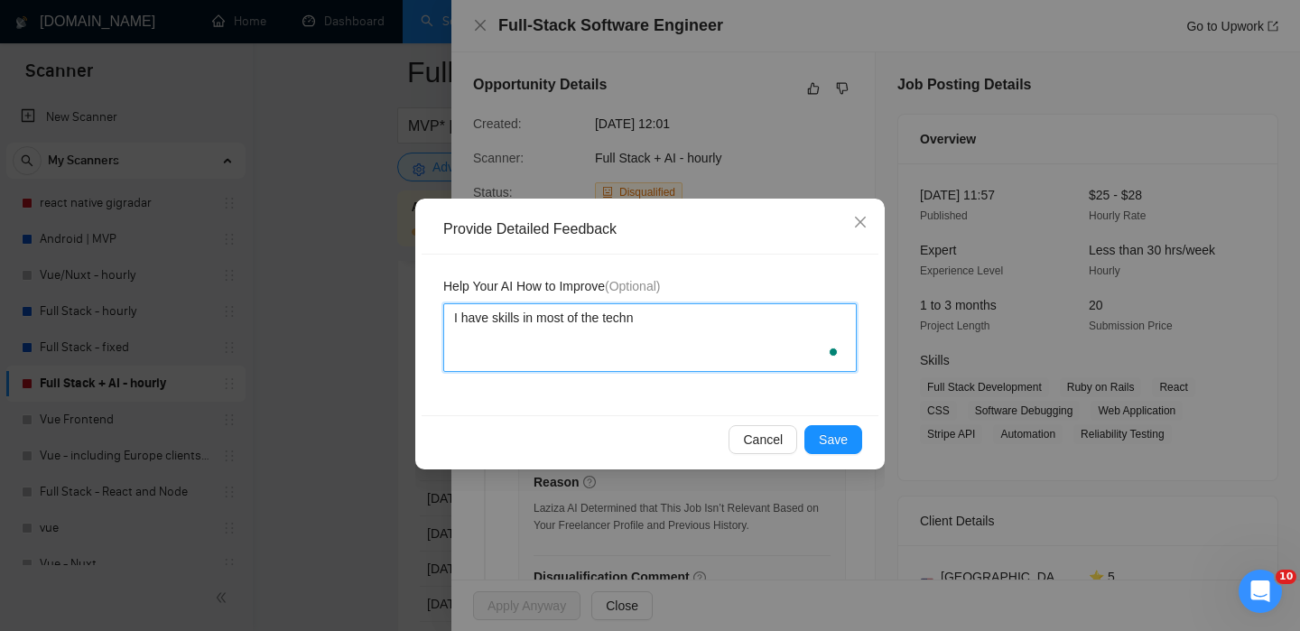
type textarea "I have skills in most of the techno"
type textarea "I have skills in most of the technol"
type textarea "I have skills in most of the technolo"
type textarea "I have skills in most of the technolog"
type textarea "I have skills in most of the technologi"
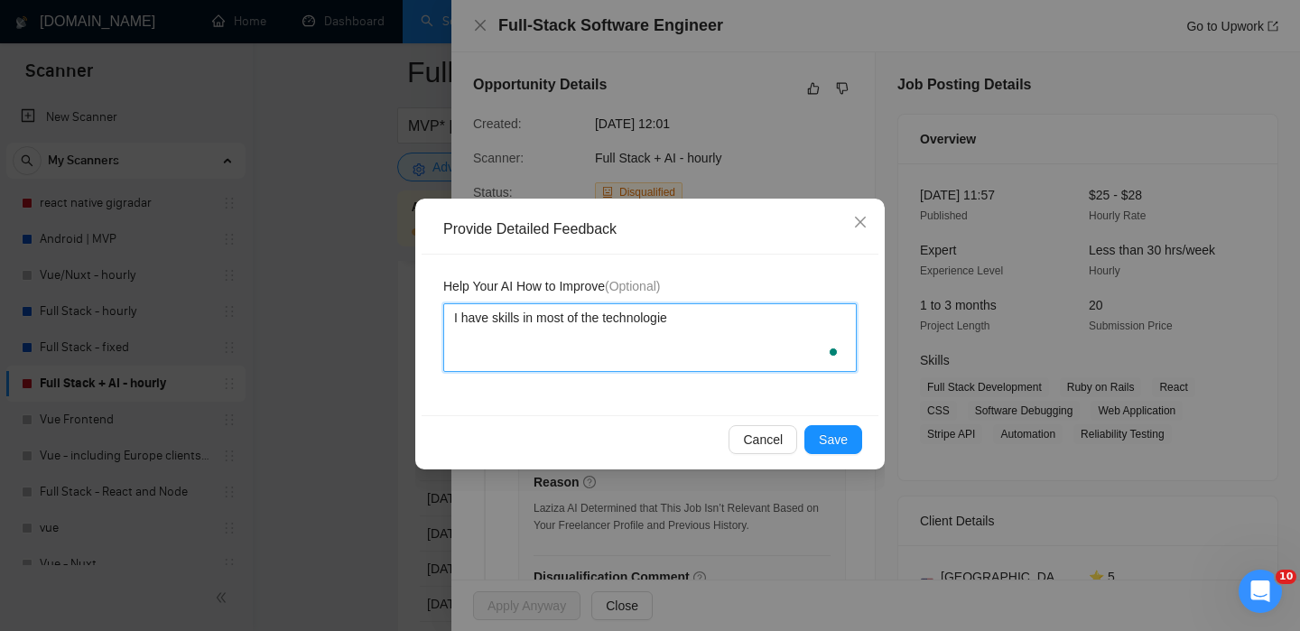
type textarea "I have skills in most of the technologies"
type textarea "I have skills in most of the technologiesd"
type textarea "I have skills in most of the technologies"
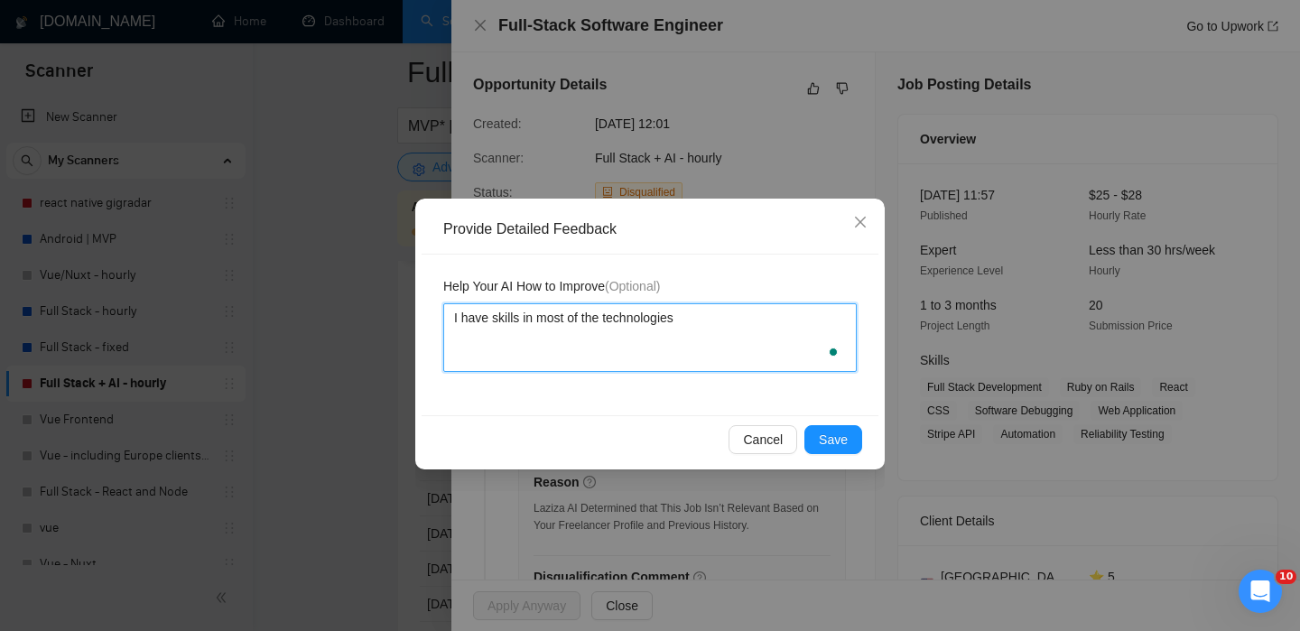
type textarea "I have skills in most of the technologies"
type textarea "I have skills in most of the technologies e"
type textarea "I have skills in most of the technologies ex"
type textarea "I have skills in most of the technologies exec"
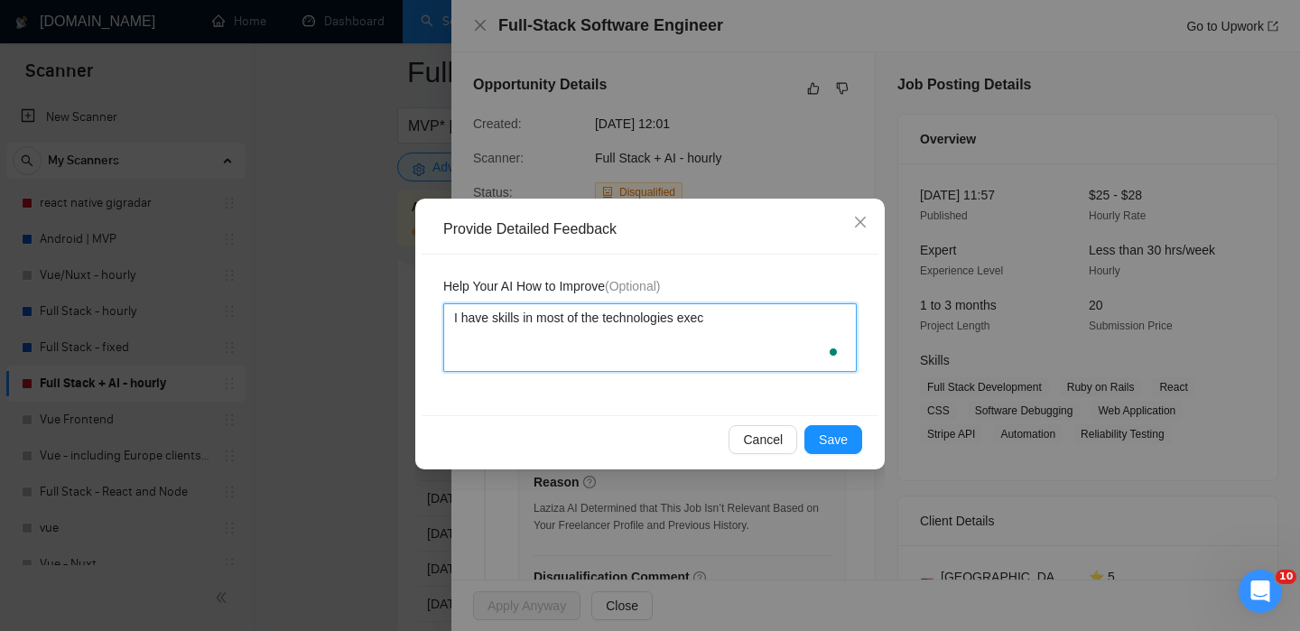
type textarea "I have skills in most of the technologies exec"
type textarea "I have skills in most of the technologies execep"
type textarea "I have skills in most of the technologies exece"
type textarea "I have skills in most of the technologies exec"
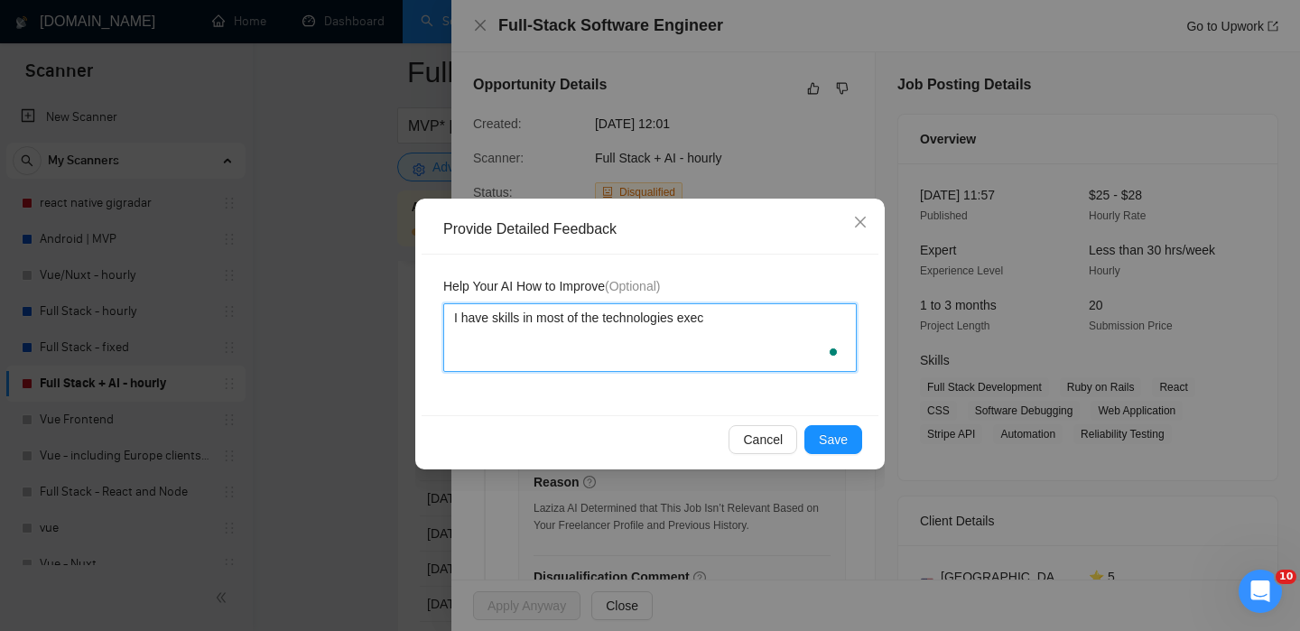
type textarea "I have skills in most of the technologies exe"
type textarea "I have skills in most of the technologies ex"
type textarea "I have skills in most of the technologies exc"
type textarea "I have skills in most of the technologies exce"
type textarea "I have skills in most of the technologies excep"
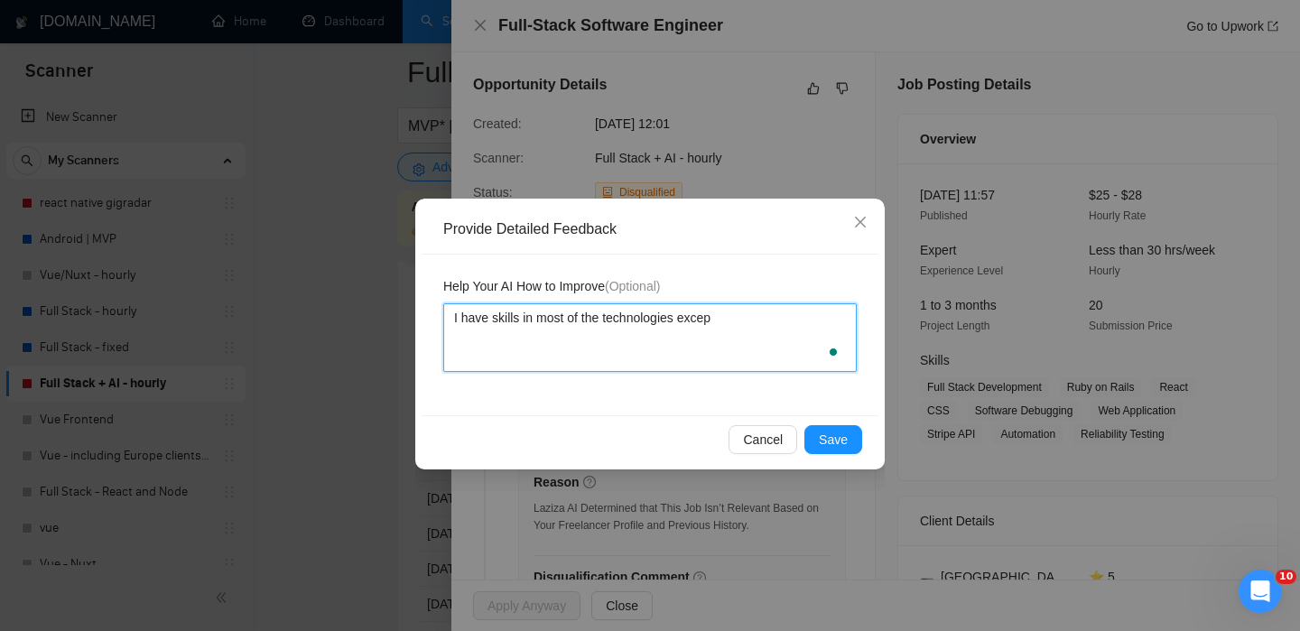
type textarea "I have skills in most of the technologies except"
type textarea "I have skills in most of the technologies except r"
type textarea "I have skills in most of the technologies except ru"
type textarea "I have skills in most of the technologies except rub"
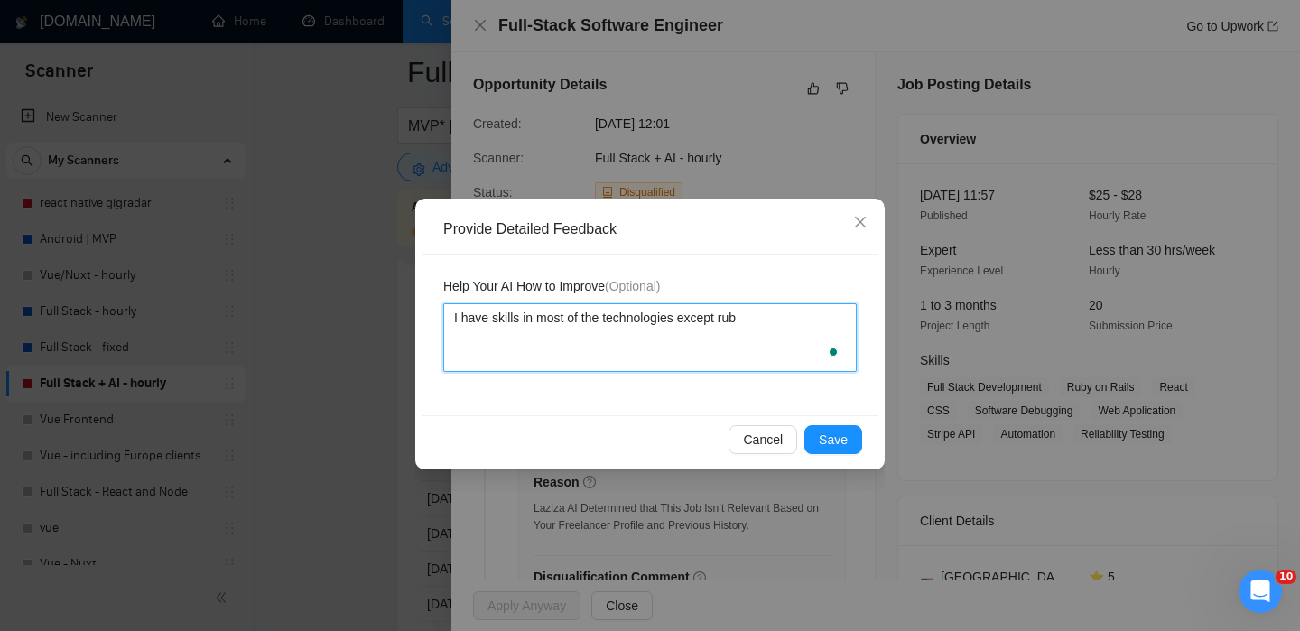
type textarea "I have skills in most of the technologies except ruby"
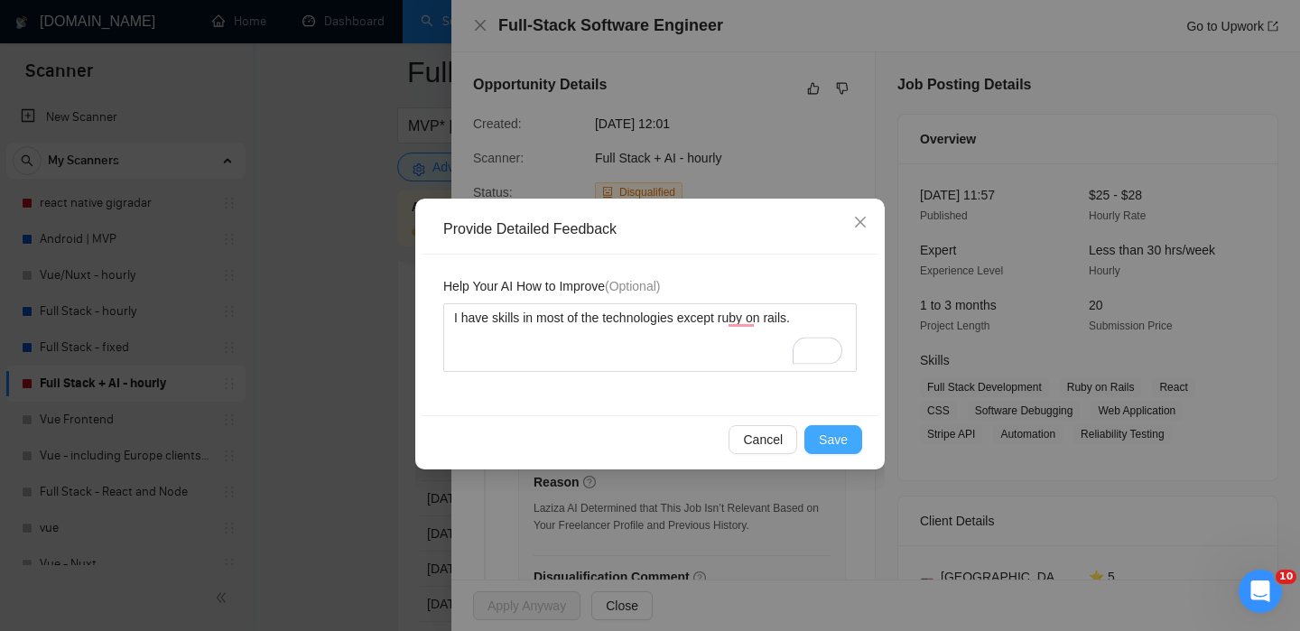
click at [820, 436] on span "Save" at bounding box center [833, 440] width 29 height 20
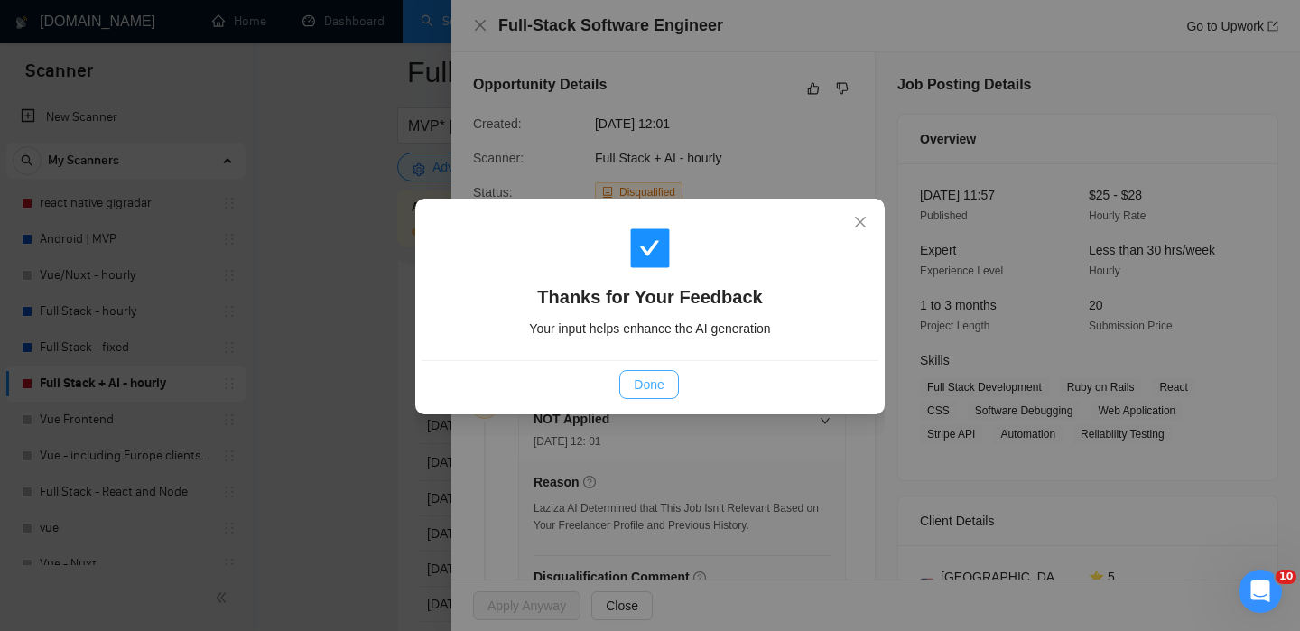
click at [666, 387] on button "Done" at bounding box center [648, 384] width 59 height 29
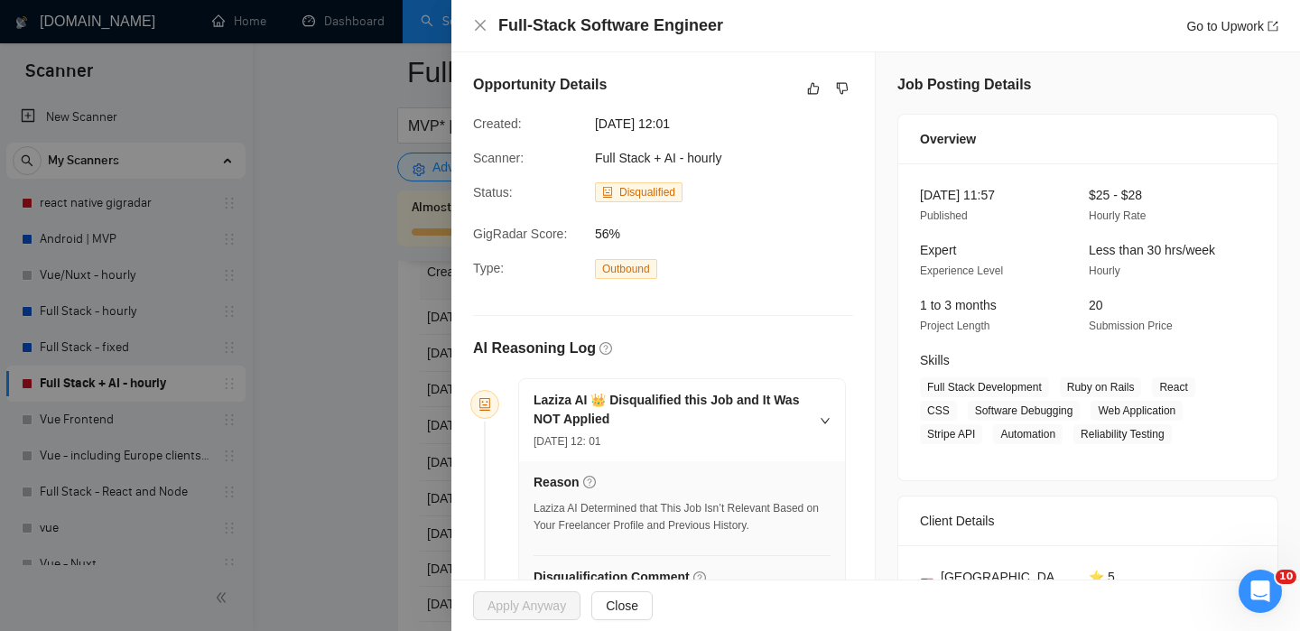
click at [324, 448] on div at bounding box center [650, 315] width 1300 height 631
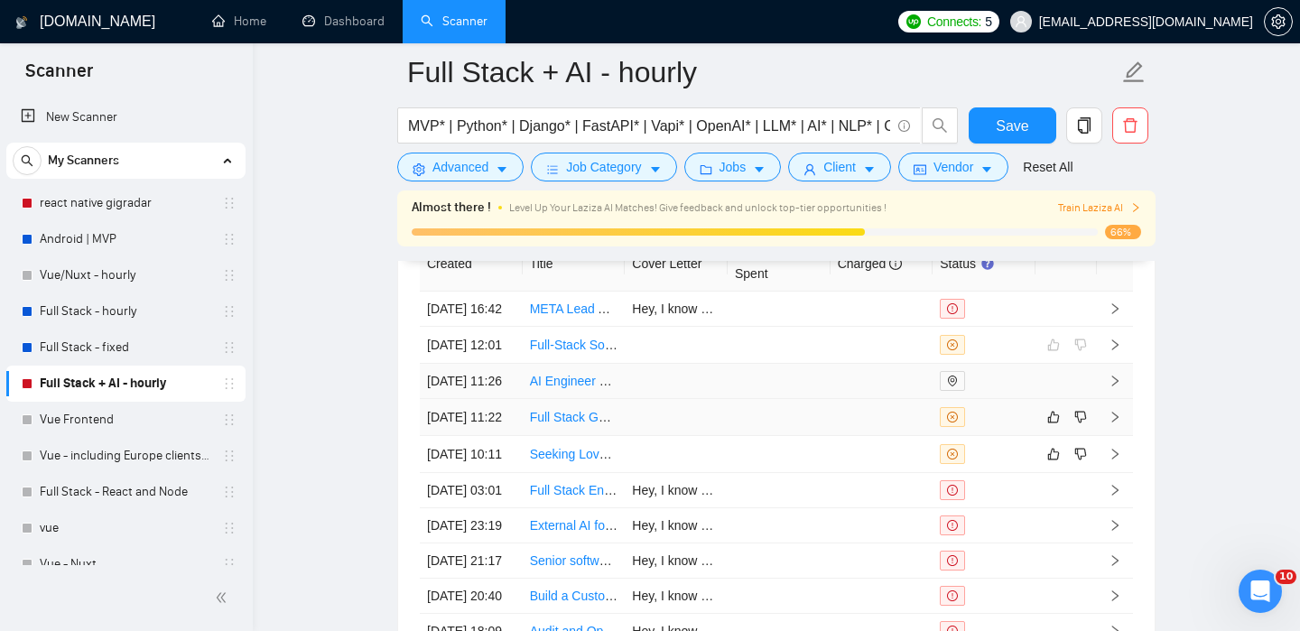
scroll to position [4872, 0]
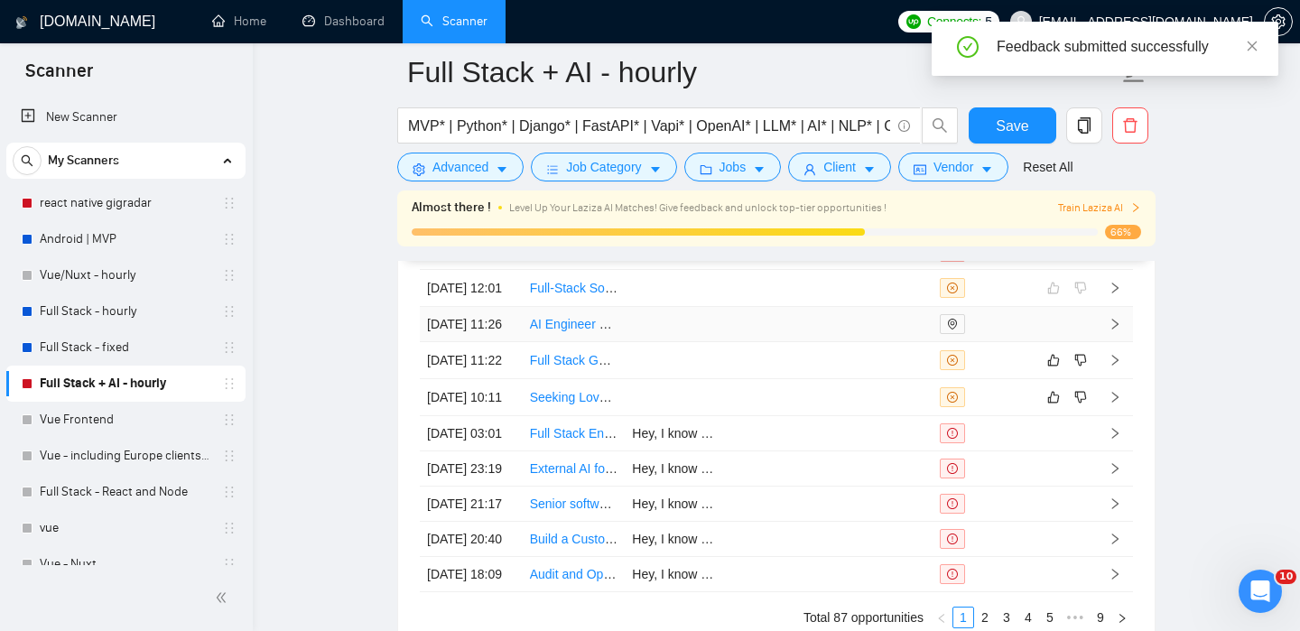
click at [1110, 330] on icon "right" at bounding box center [1115, 324] width 13 height 13
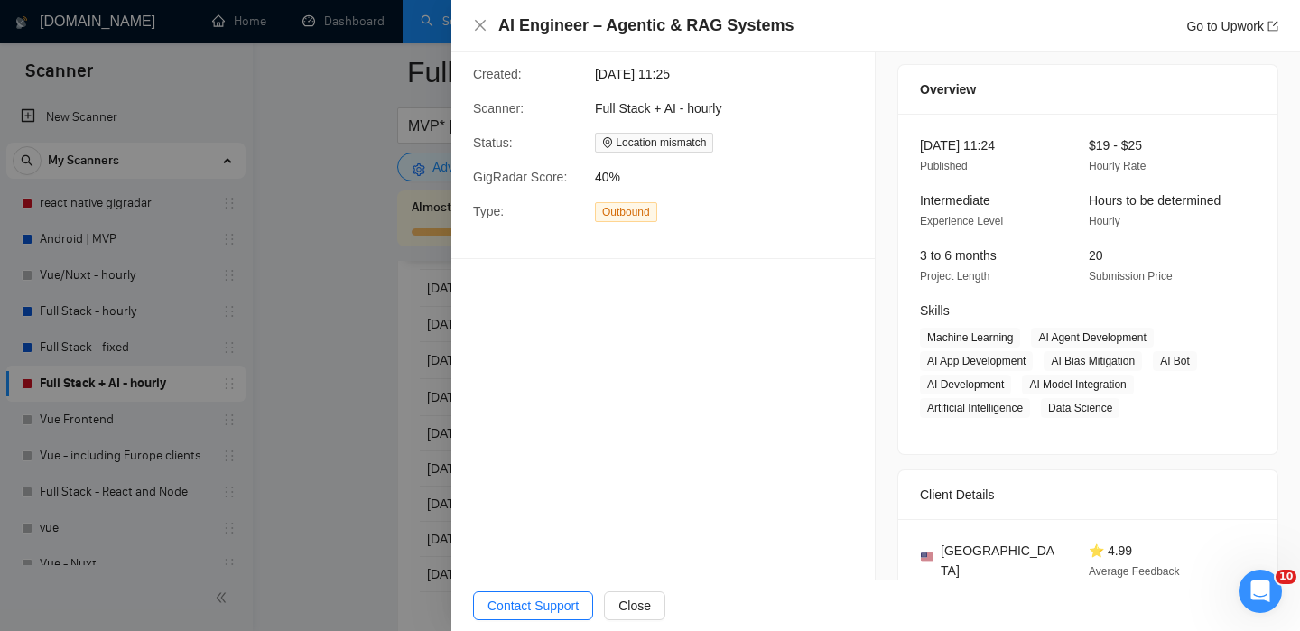
scroll to position [178, 0]
click at [810, 222] on div "Type: Outbound" at bounding box center [649, 212] width 366 height 21
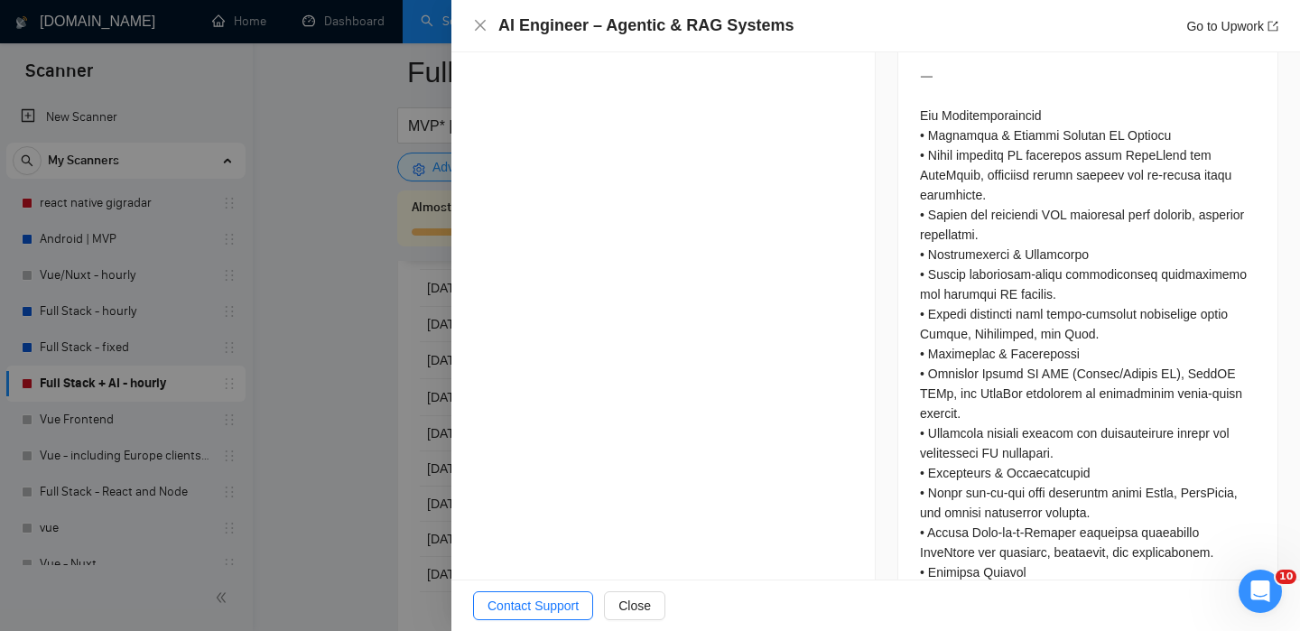
scroll to position [1643, 0]
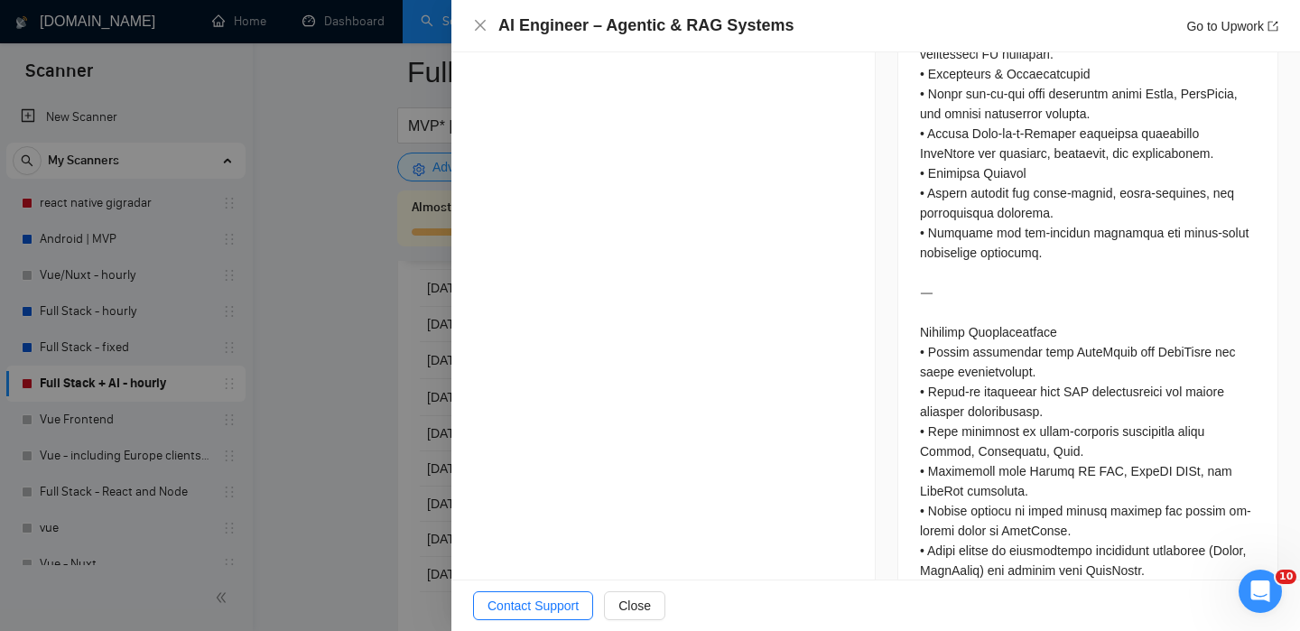
click at [361, 294] on div at bounding box center [650, 315] width 1300 height 631
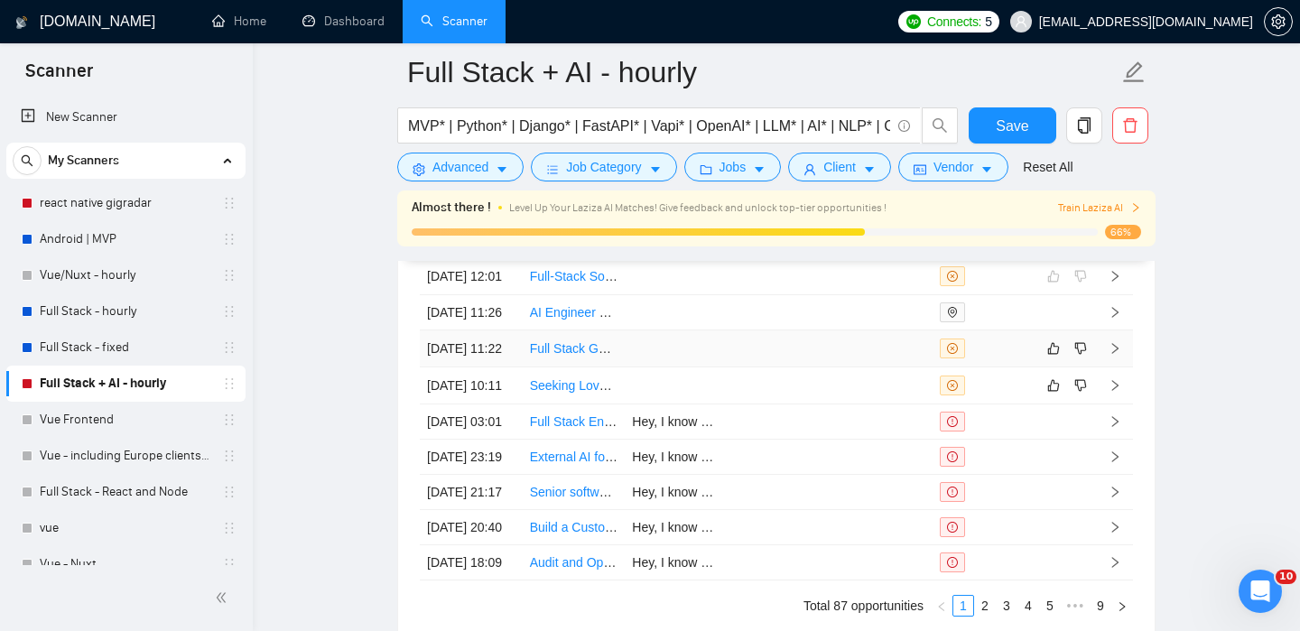
scroll to position [4907, 0]
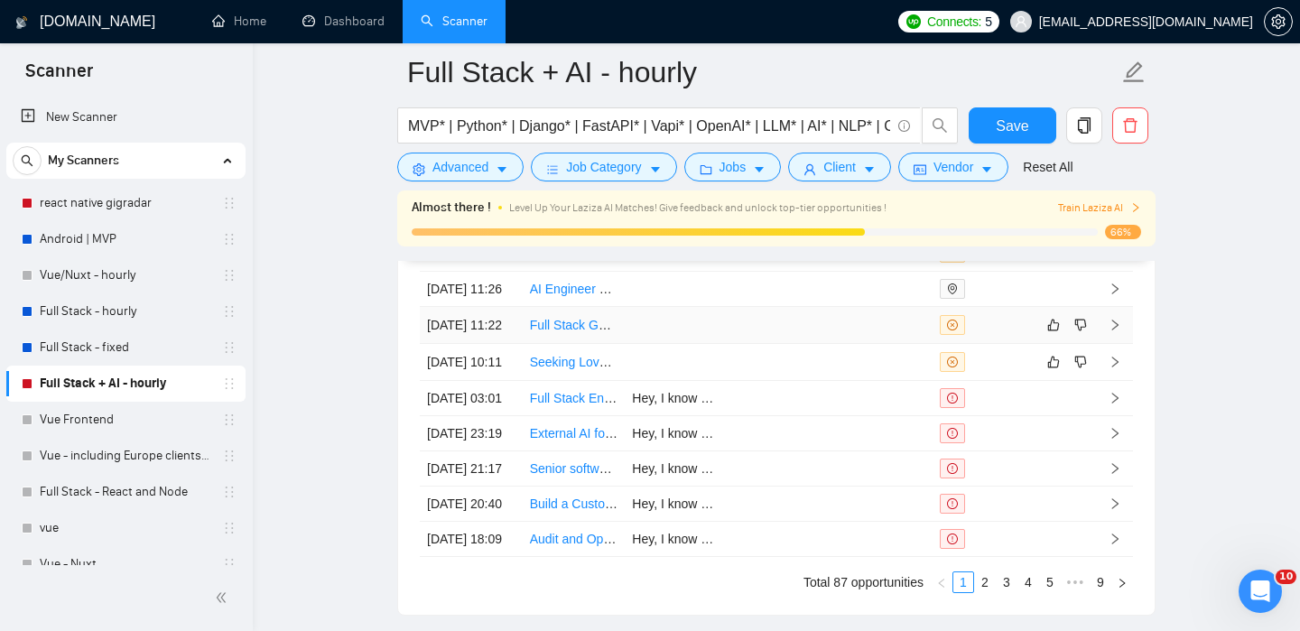
click at [1124, 344] on td at bounding box center [1115, 325] width 36 height 37
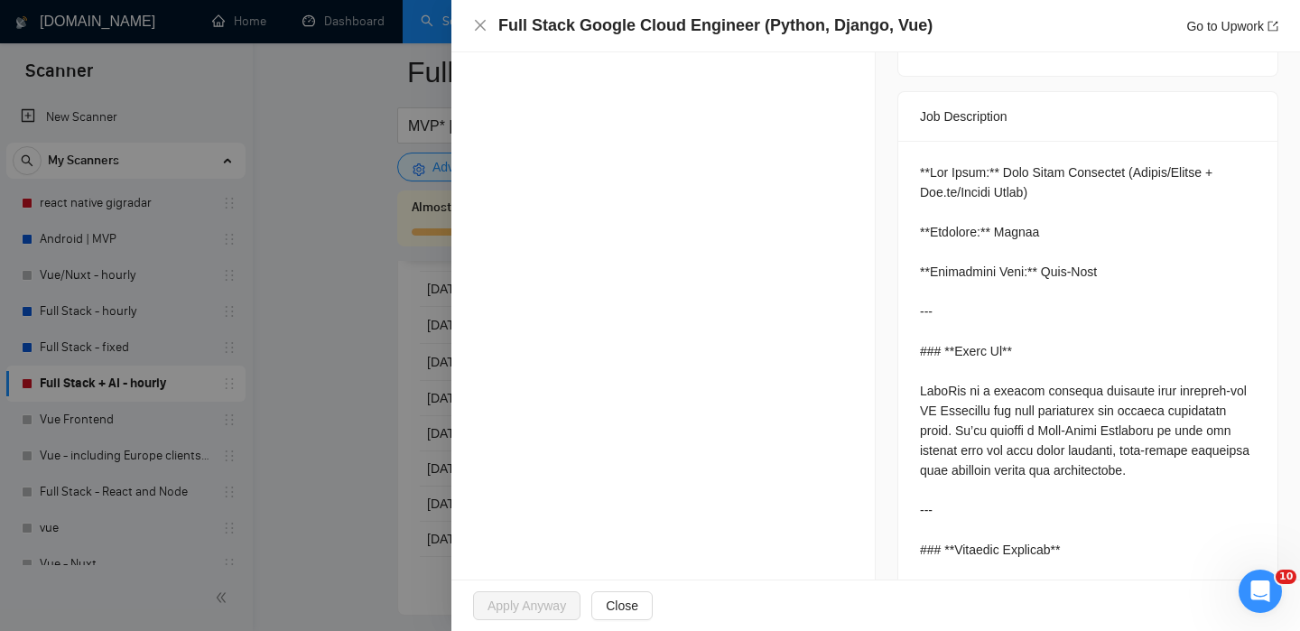
scroll to position [195, 0]
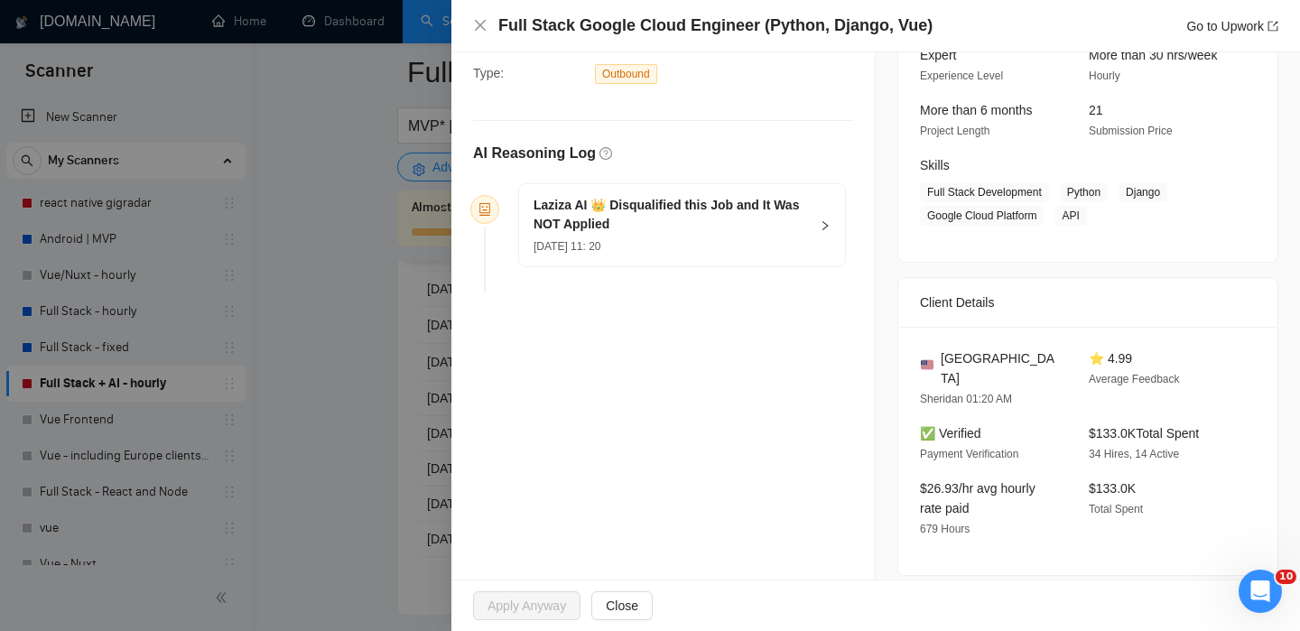
click at [787, 196] on h5 "Laziza AI 👑 Disqualified this Job and It Was NOT Applied" at bounding box center [671, 215] width 275 height 38
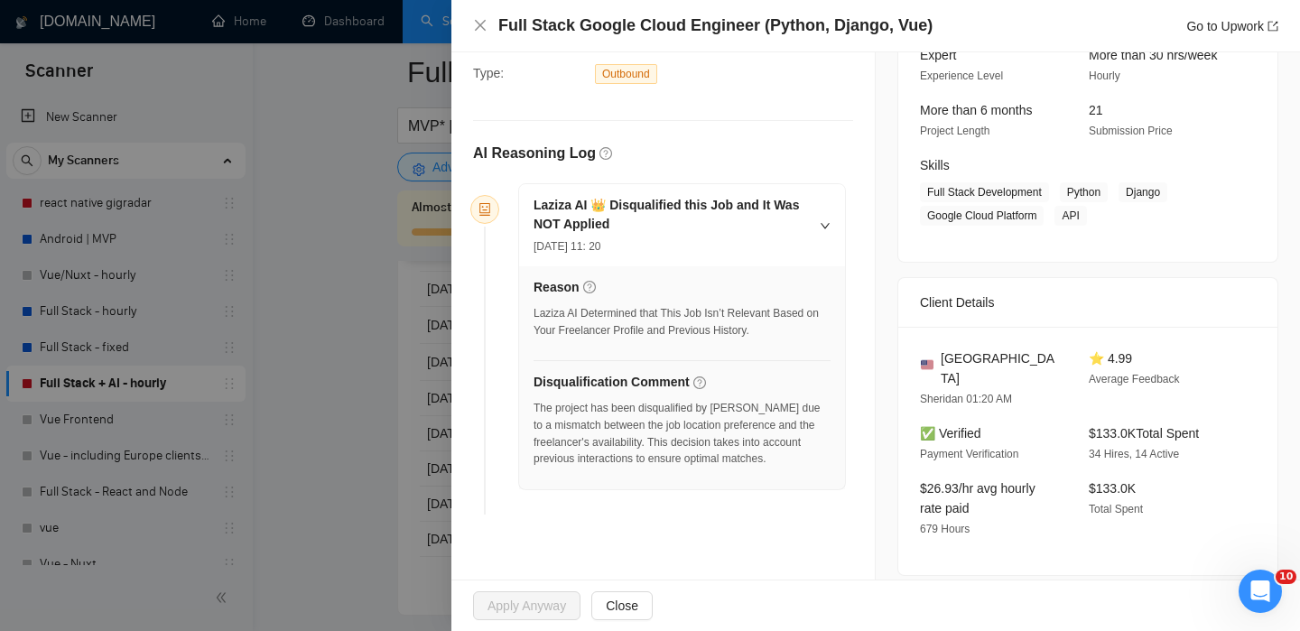
scroll to position [0, 0]
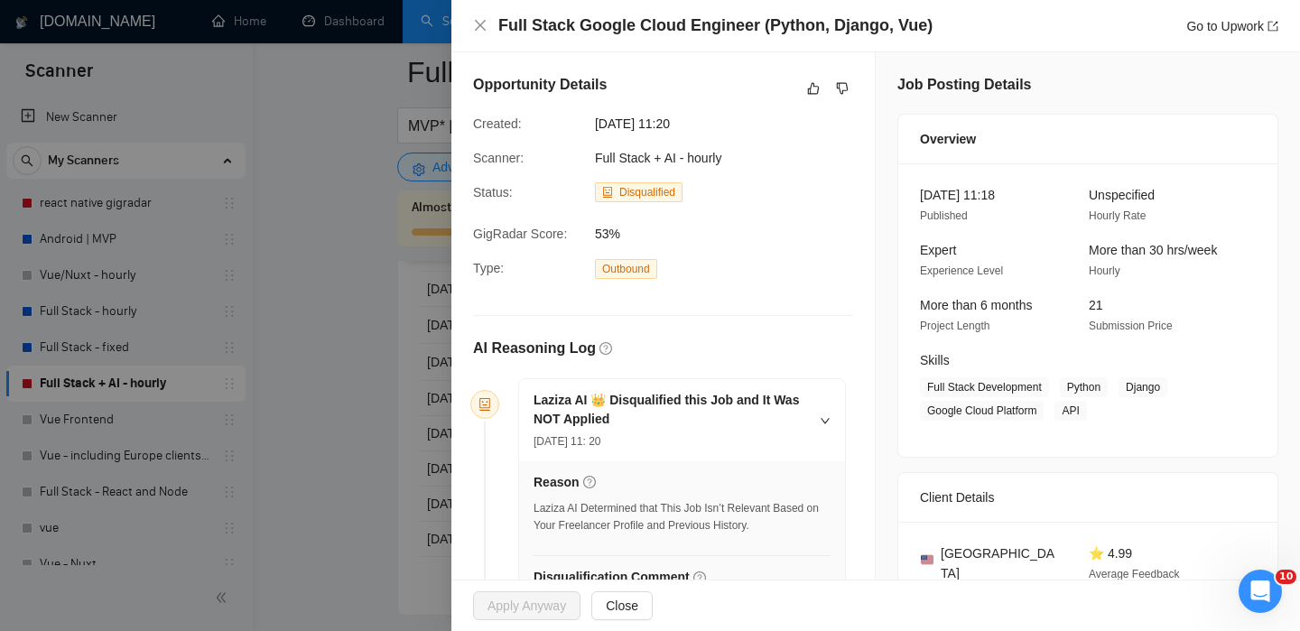
click at [409, 330] on div at bounding box center [650, 315] width 1300 height 631
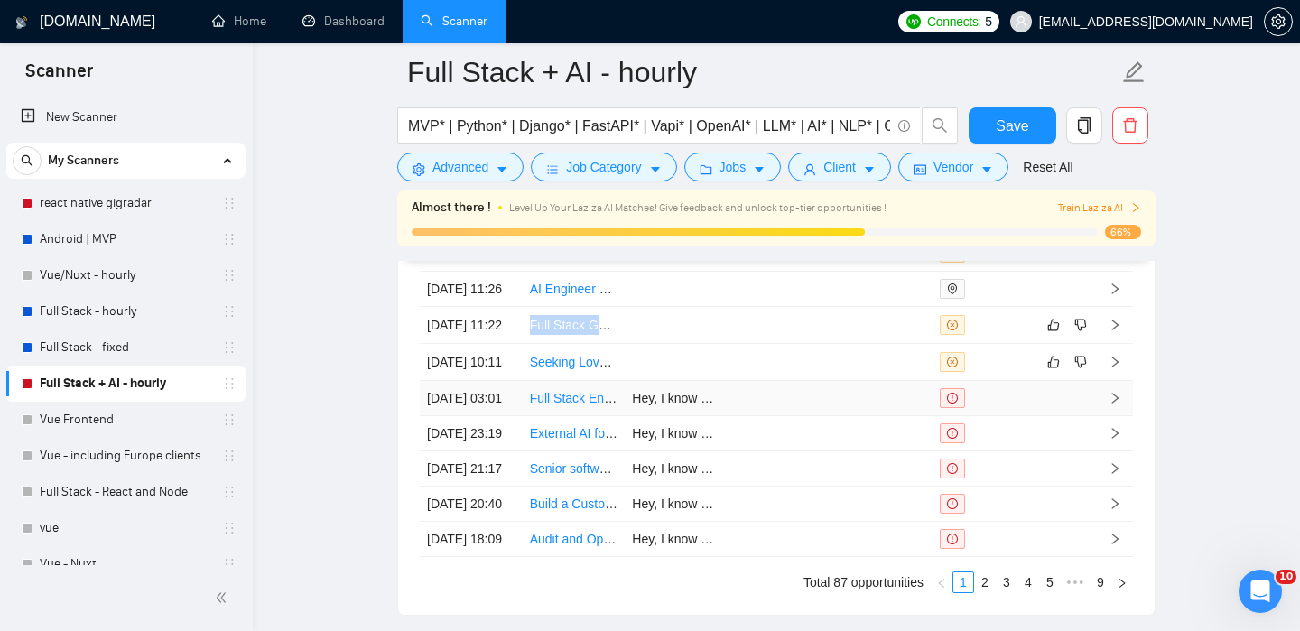
scroll to position [4382, 0]
